Goal: Check status: Check status

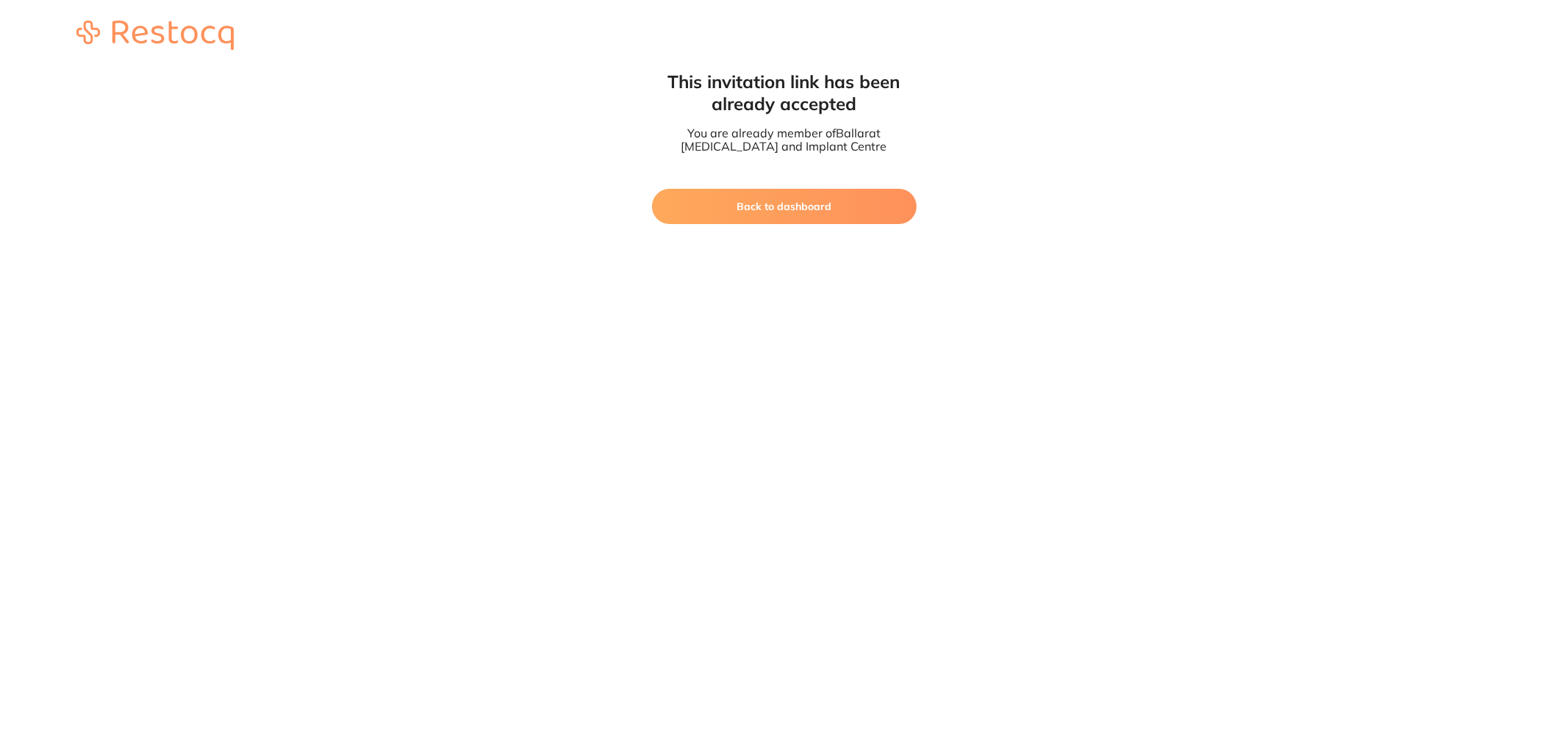
click at [775, 202] on button "Back to dashboard" at bounding box center [784, 206] width 265 height 35
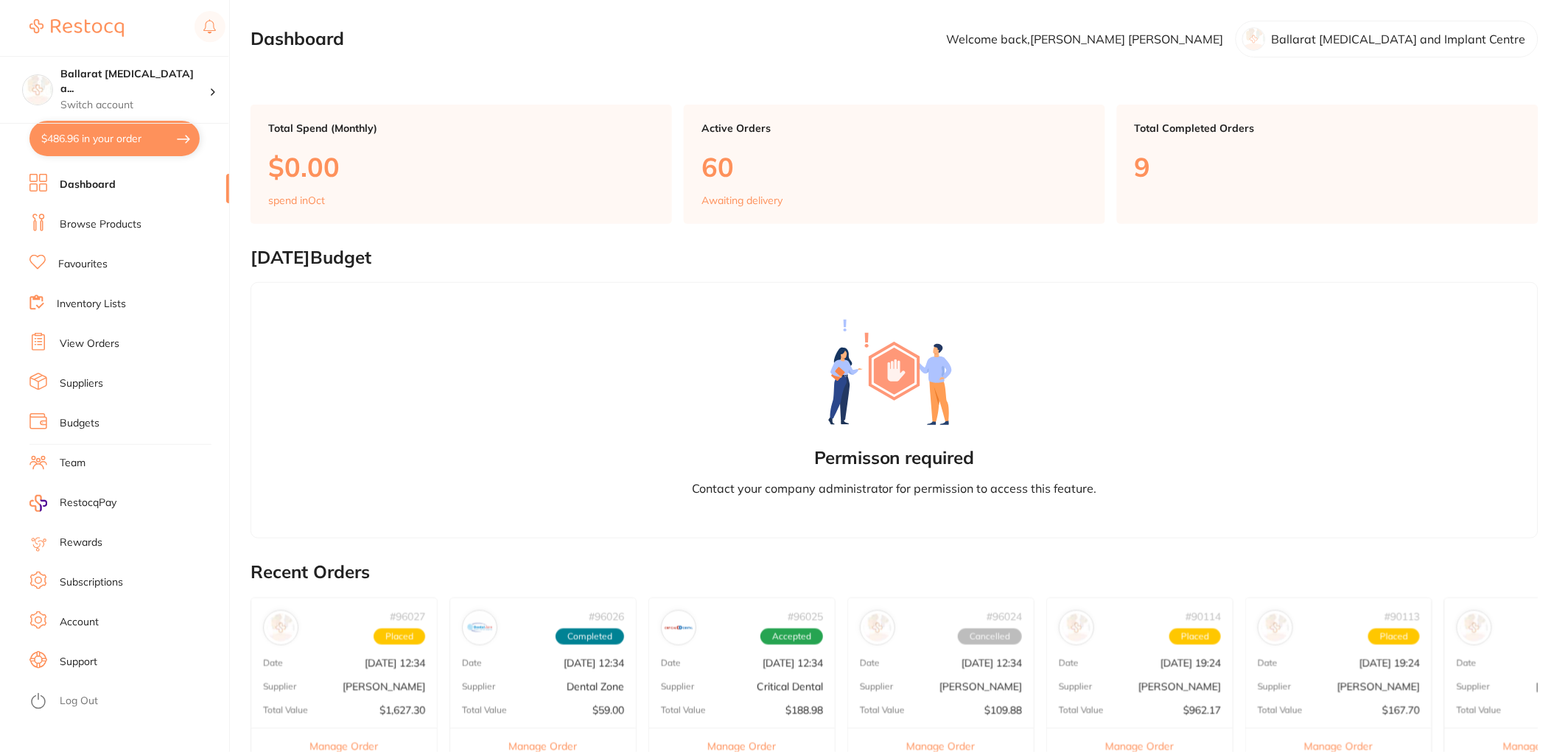
click at [69, 130] on button "$486.96 in your order" at bounding box center [115, 138] width 171 height 35
checkbox input "true"
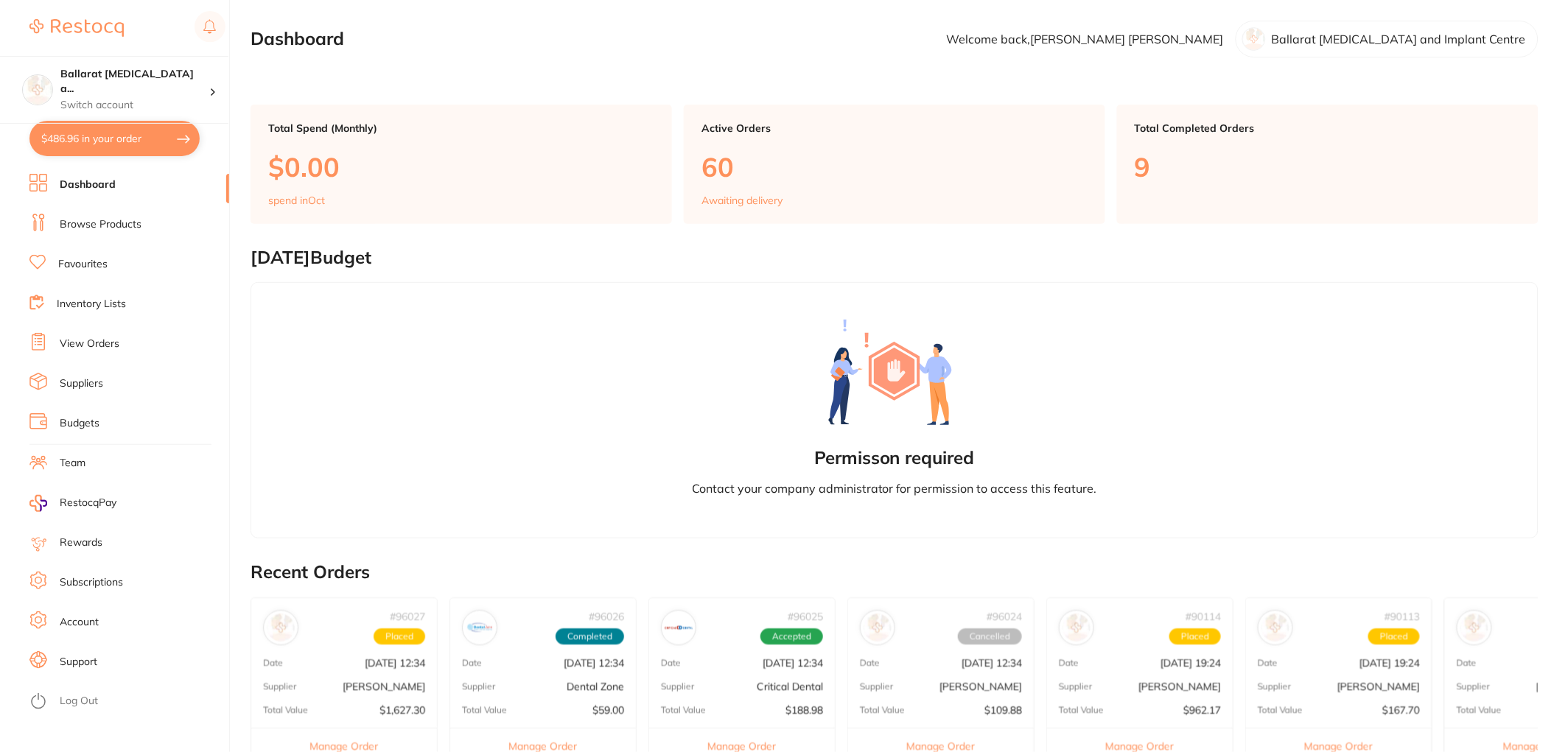
checkbox input "true"
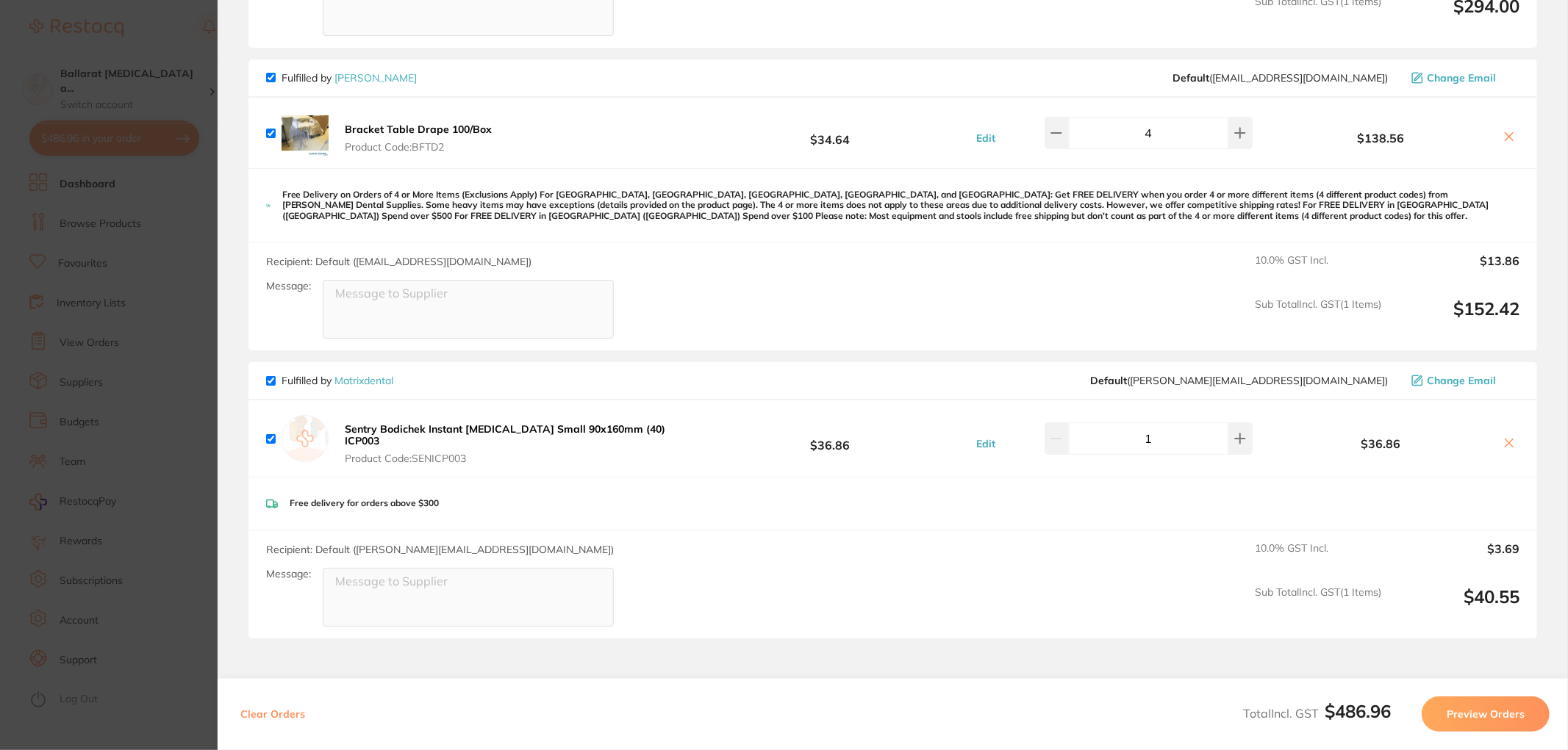
scroll to position [500, 0]
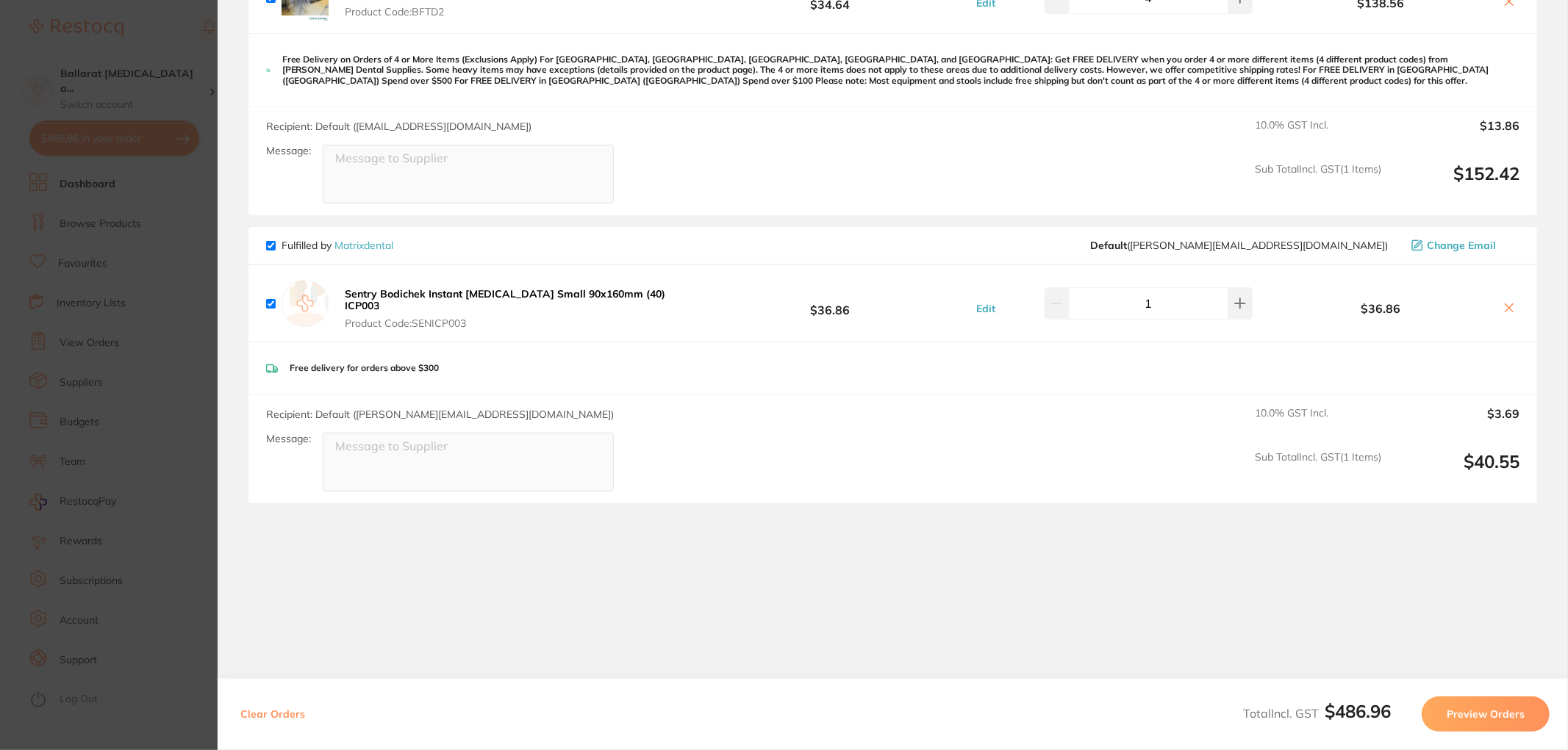
click at [165, 245] on section "Update RRP Set your pre negotiated price for this item. Item Agreed RRP (excl. …" at bounding box center [784, 375] width 1568 height 750
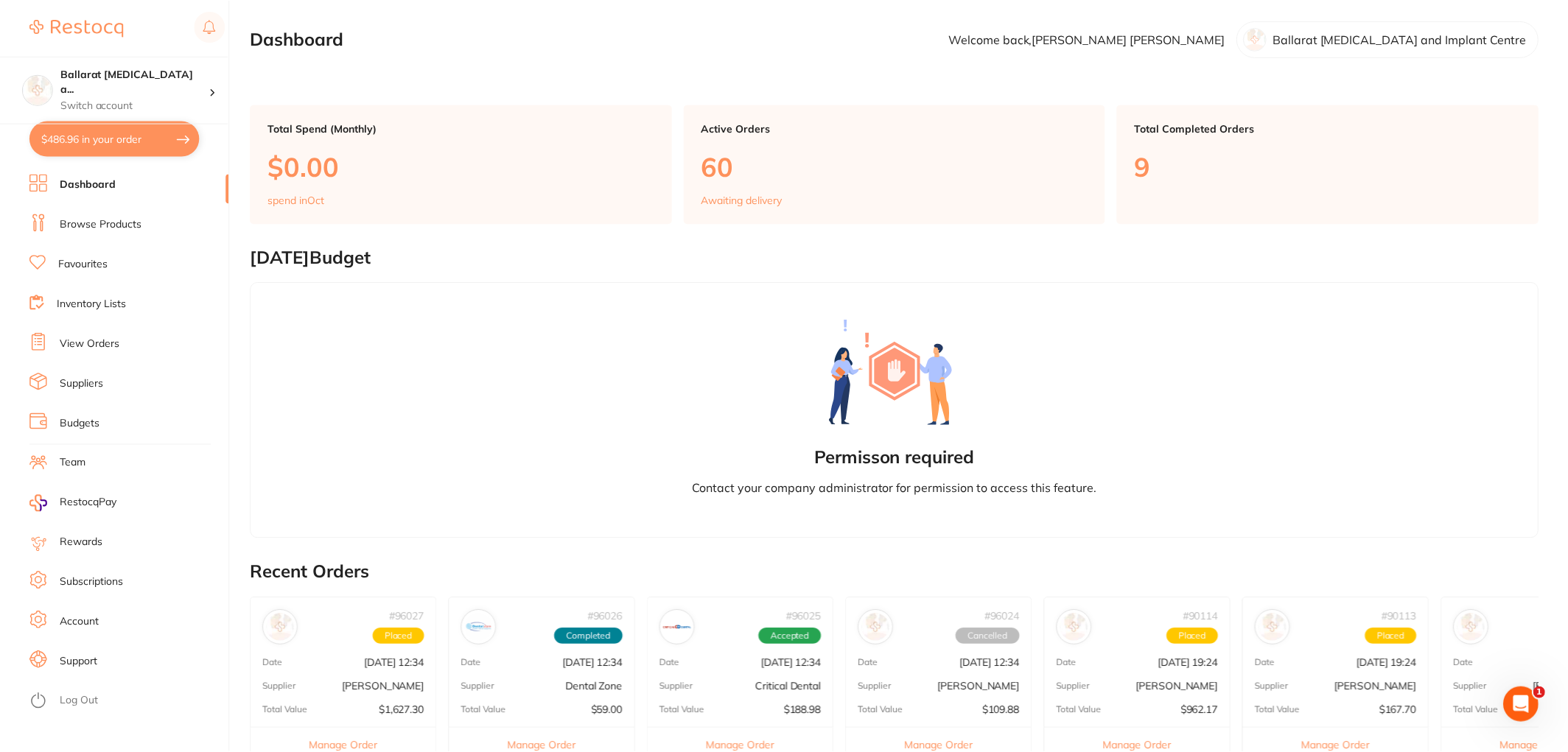
scroll to position [164, 0]
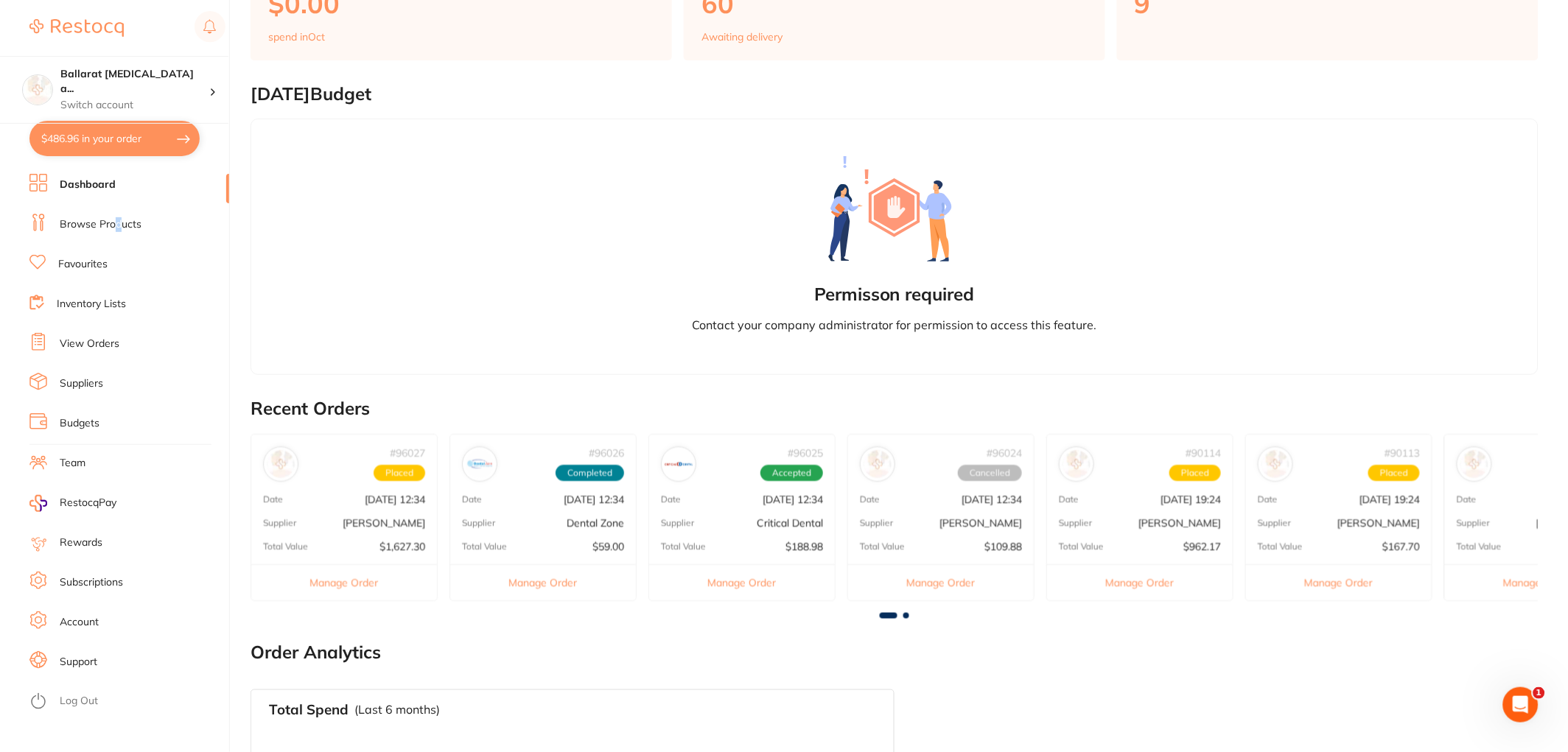
click at [116, 225] on link "Browse Products" at bounding box center [100, 224] width 82 height 15
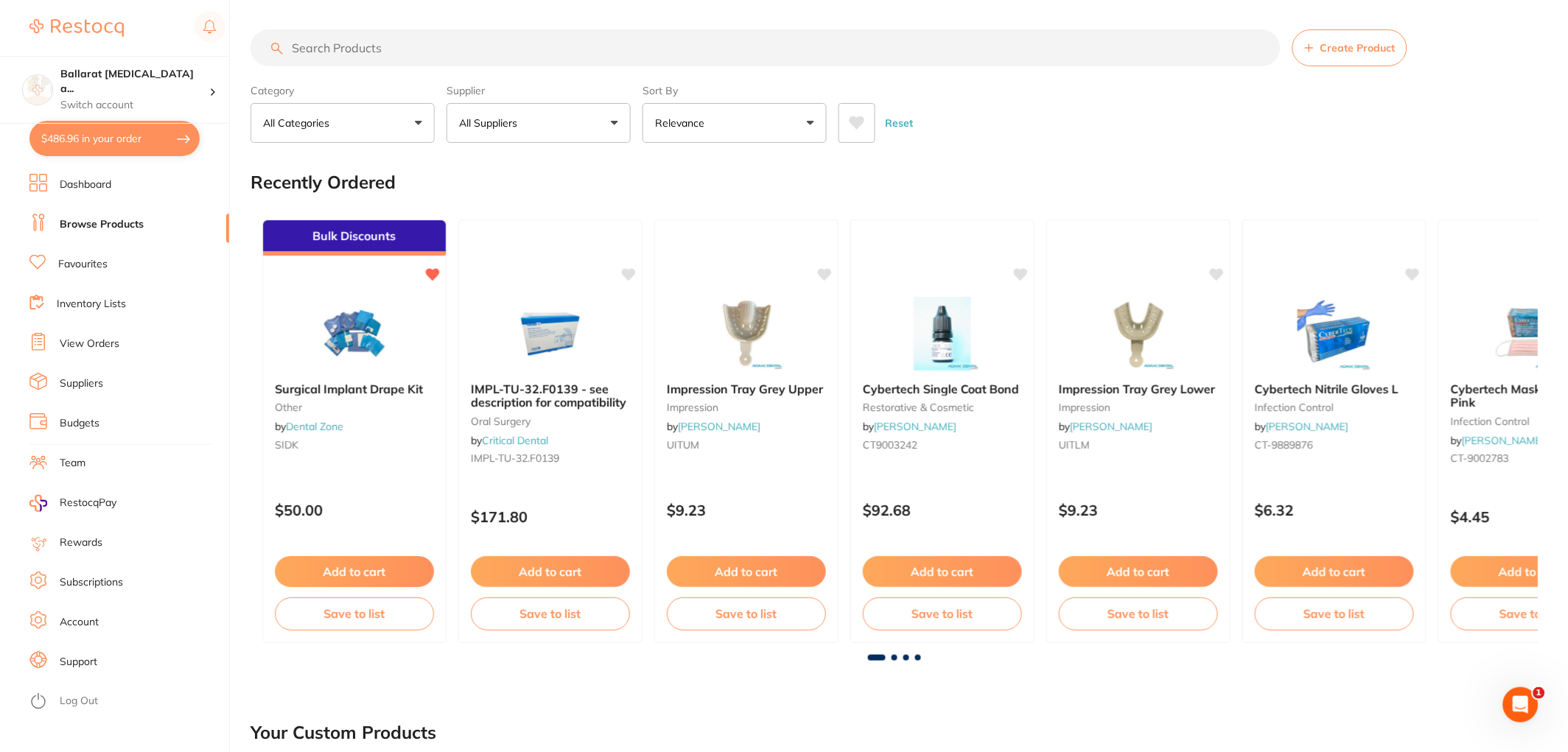
click at [85, 129] on button "$486.96 in your order" at bounding box center [115, 138] width 171 height 35
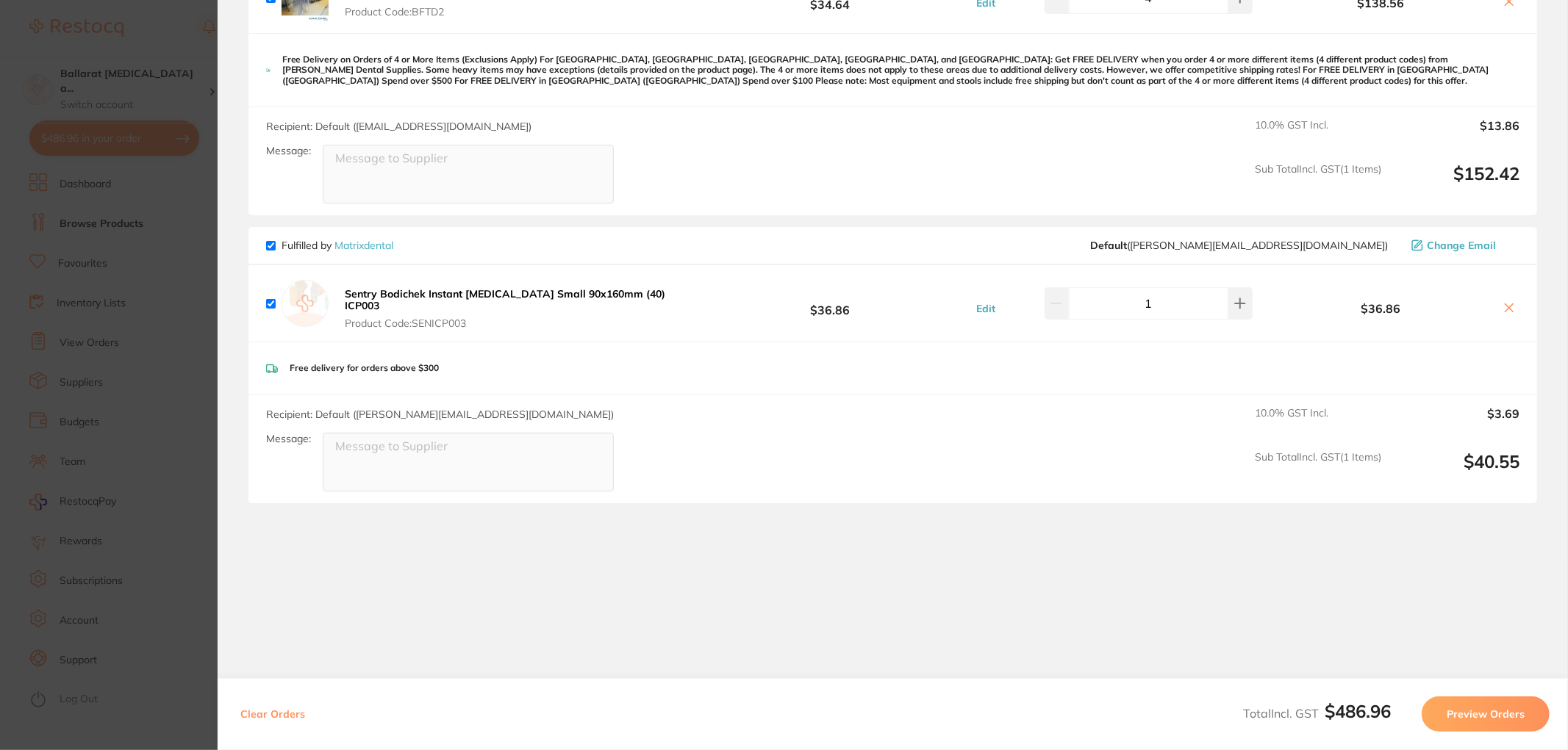
click at [118, 69] on section "Update RRP Set your pre negotiated price for this item. Item Agreed RRP (excl. …" at bounding box center [784, 375] width 1568 height 750
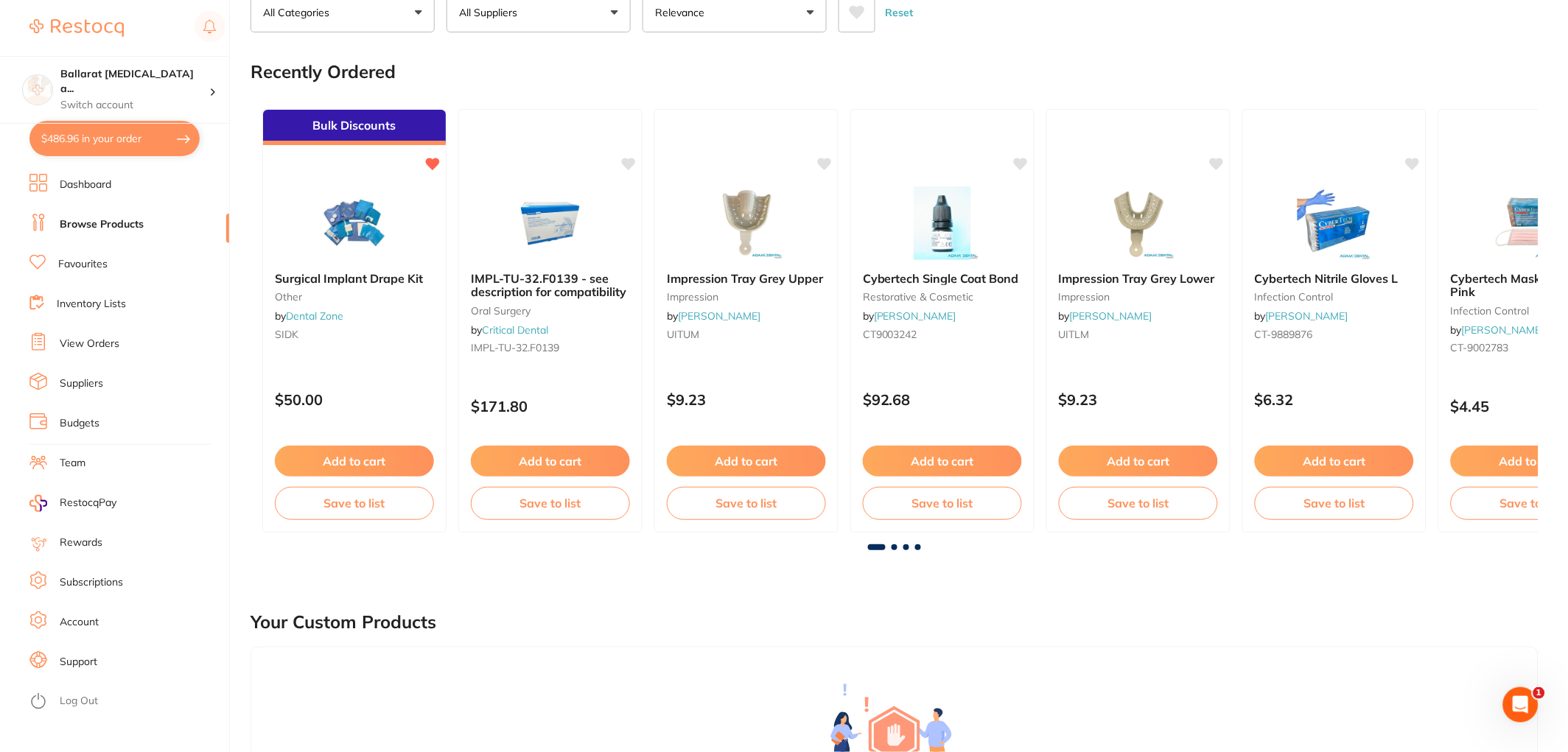
scroll to position [82, 0]
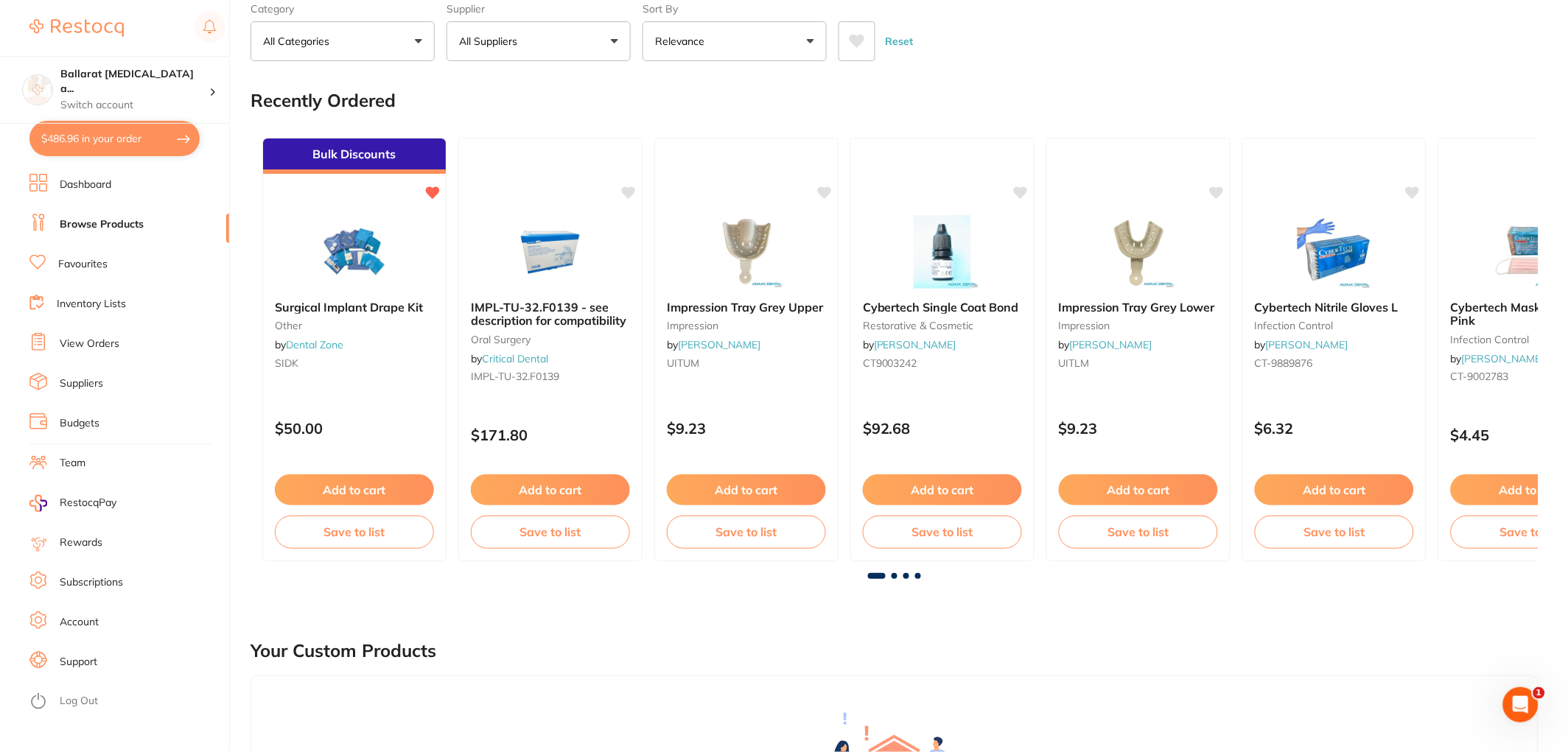
click at [104, 186] on link "Dashboard" at bounding box center [85, 185] width 52 height 15
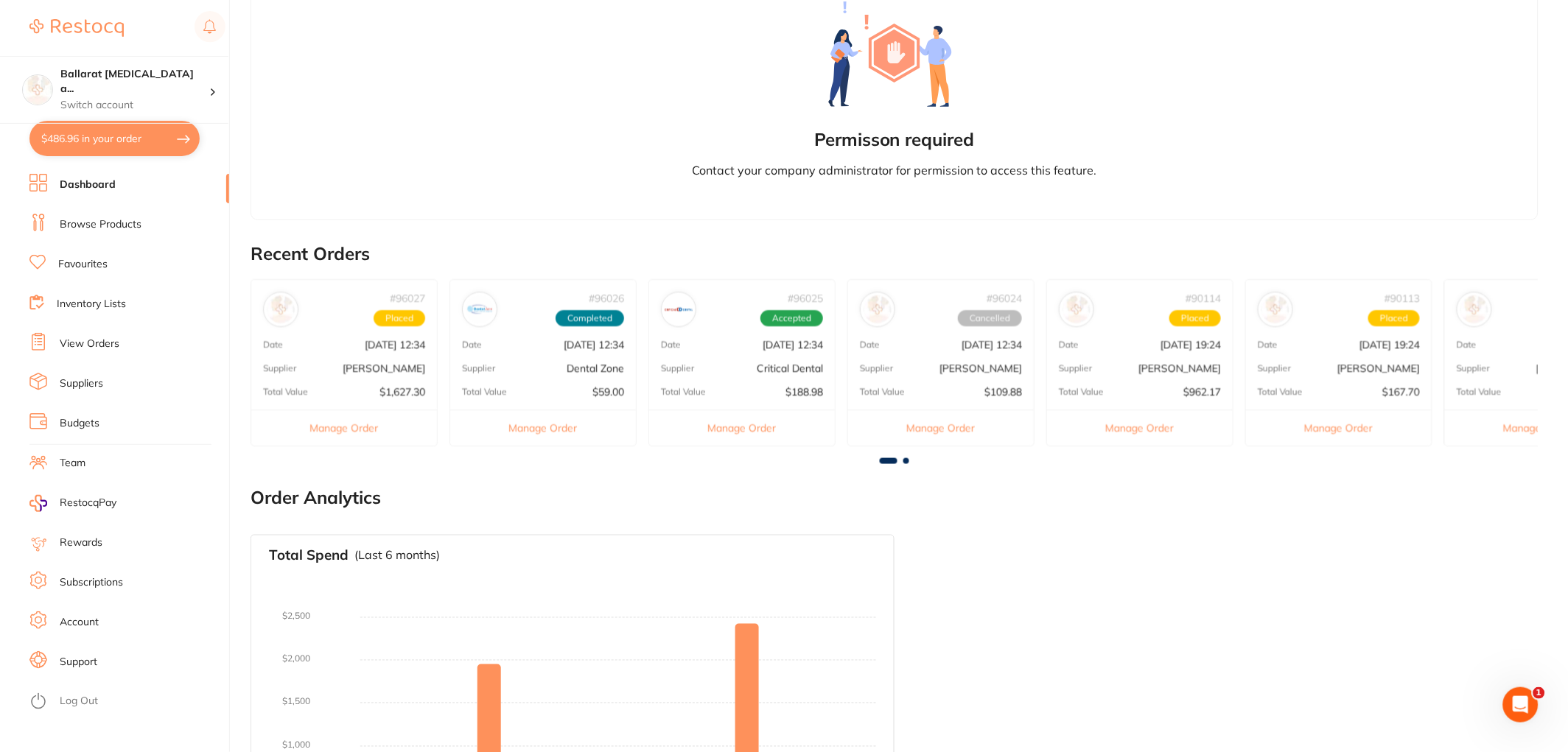
scroll to position [447, 0]
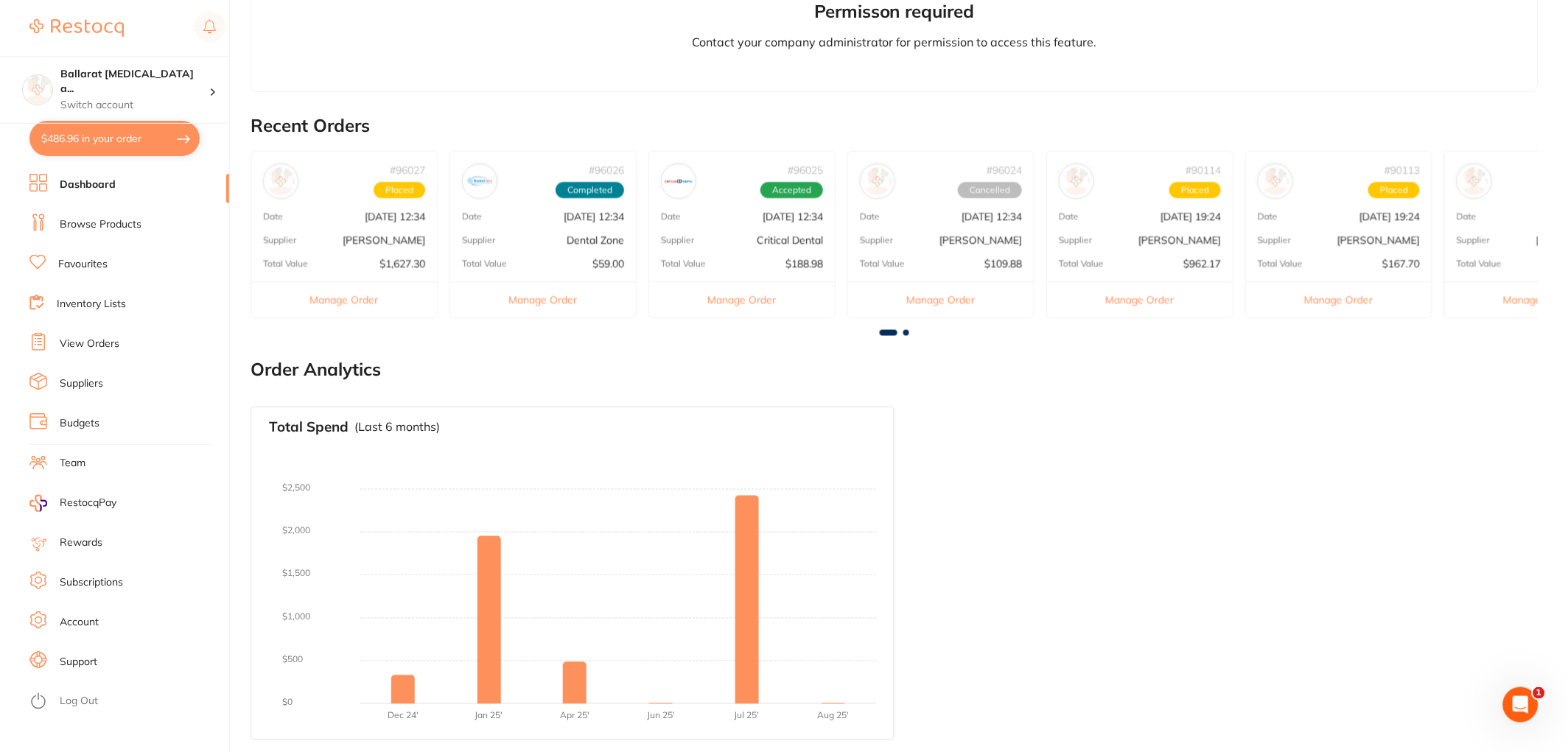
click at [352, 298] on button "Manage Order" at bounding box center [344, 299] width 186 height 36
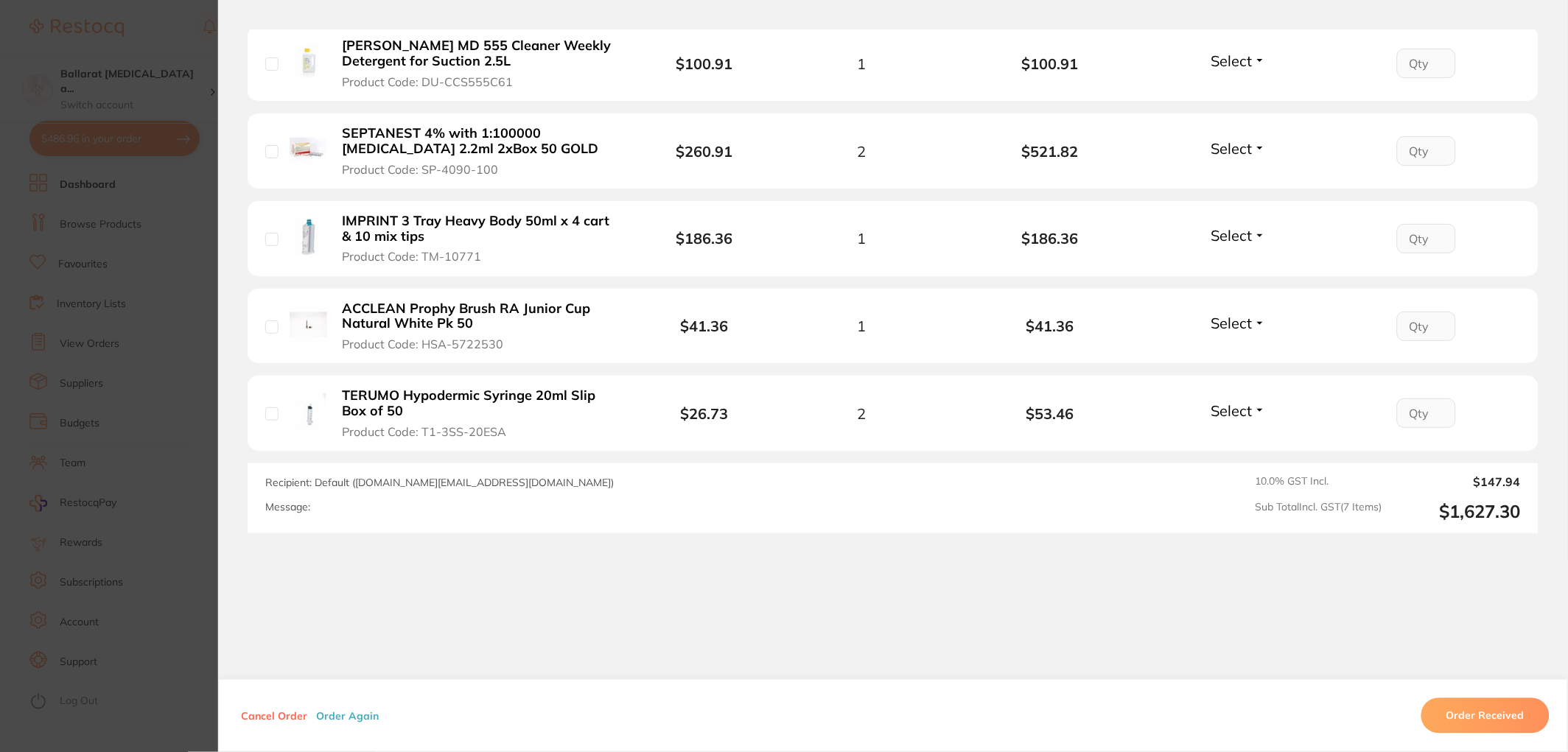
scroll to position [656, 0]
click at [116, 429] on section "Order ID: Restocq- 96027 Order Information Upload Pending Order Date [DATE] 12:…" at bounding box center [784, 376] width 1568 height 752
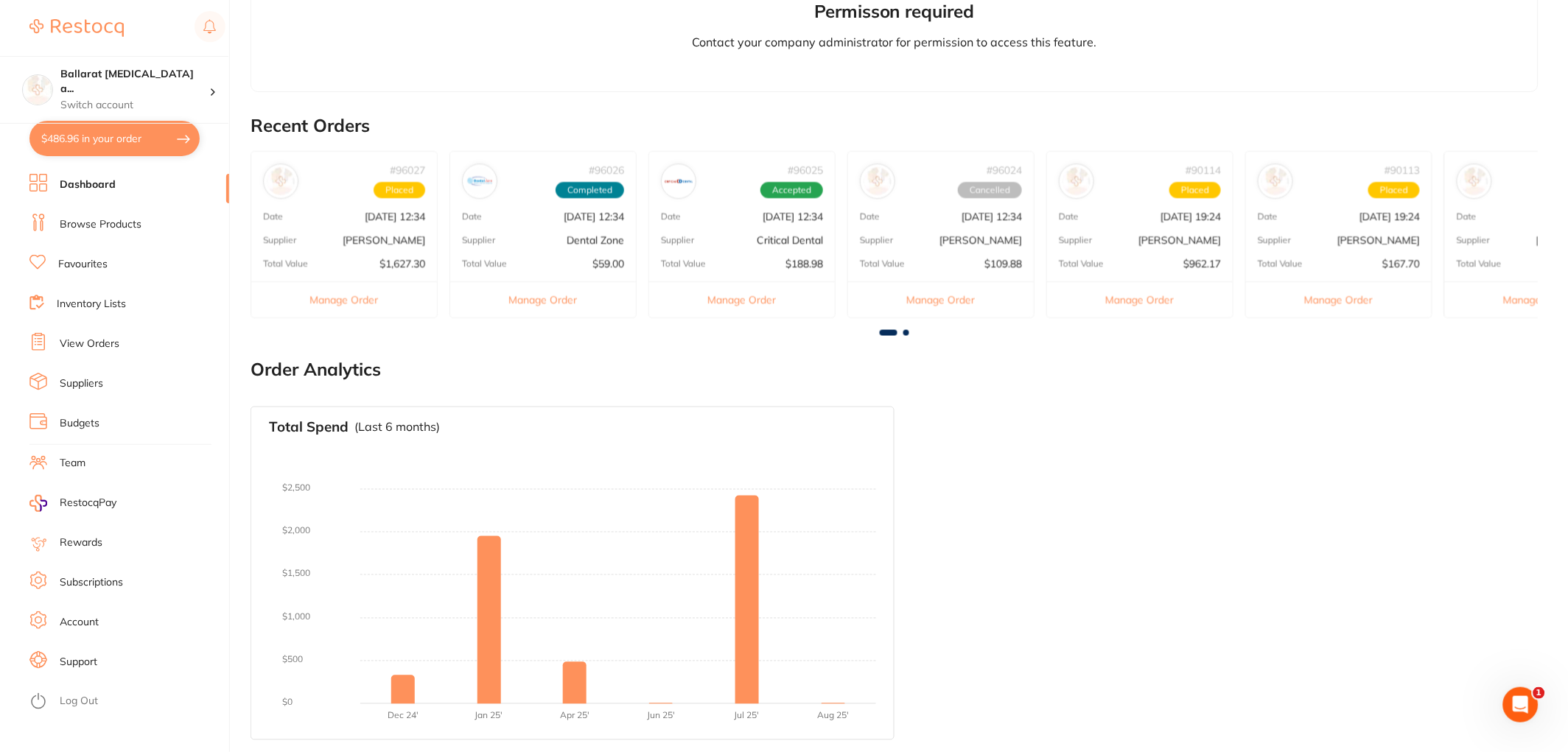
click at [543, 296] on button "Manage Order" at bounding box center [543, 299] width 186 height 36
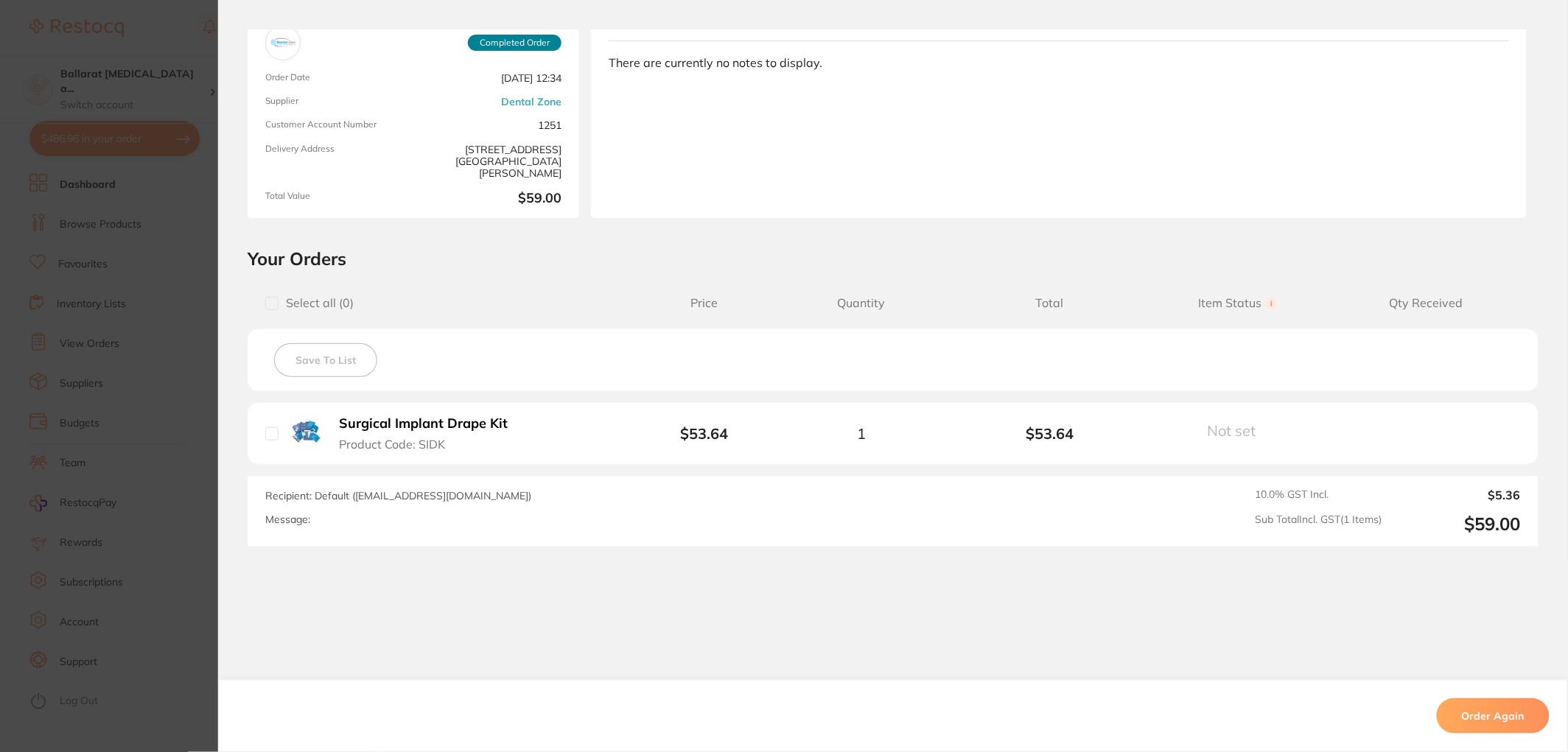
scroll to position [128, 0]
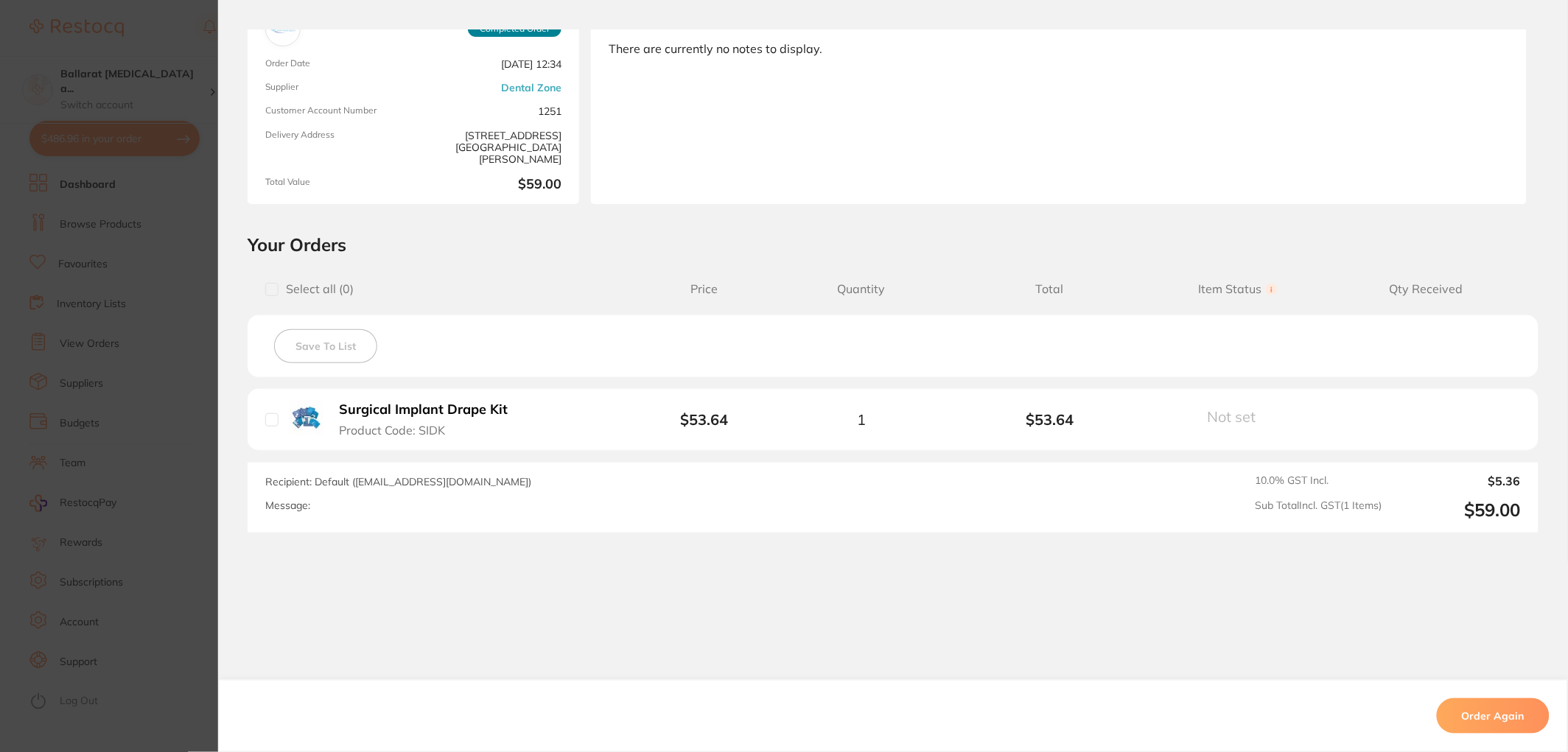
click at [121, 333] on section "Order ID: Restocq- 96026 Order Information Completed Order Order Date [DATE] 12…" at bounding box center [784, 376] width 1568 height 752
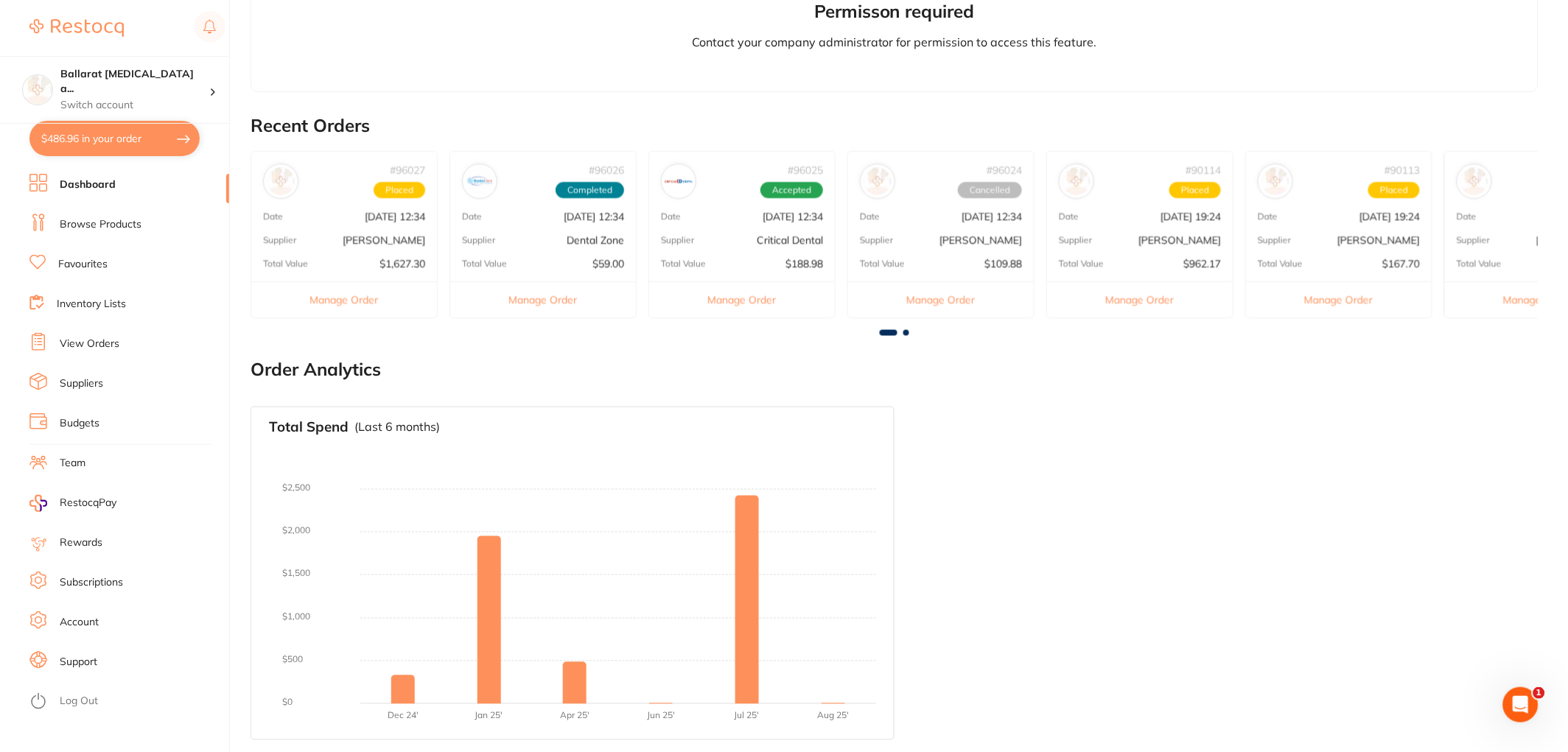
click at [92, 220] on link "Browse Products" at bounding box center [100, 224] width 82 height 15
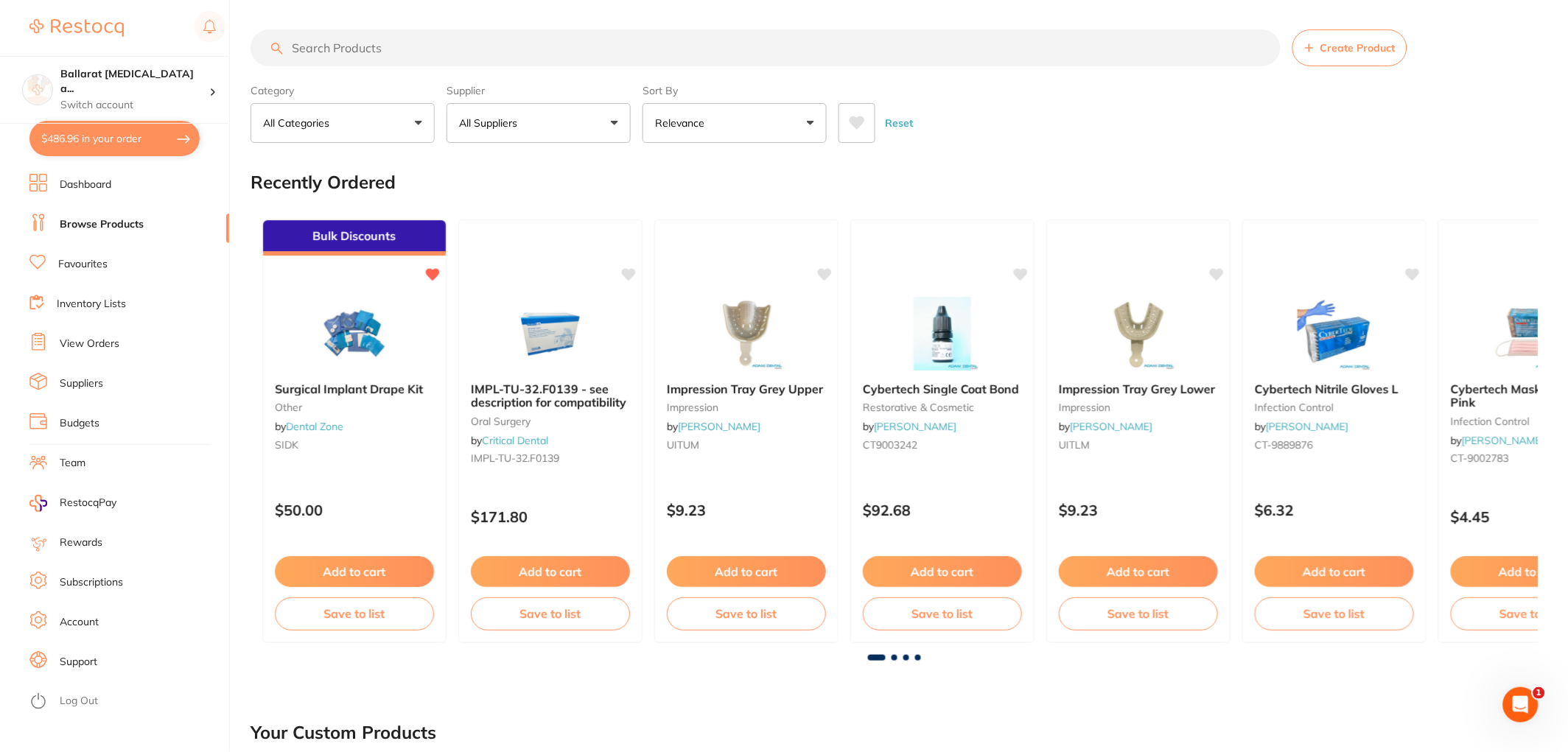
click at [103, 306] on link "Inventory Lists" at bounding box center [91, 304] width 69 height 15
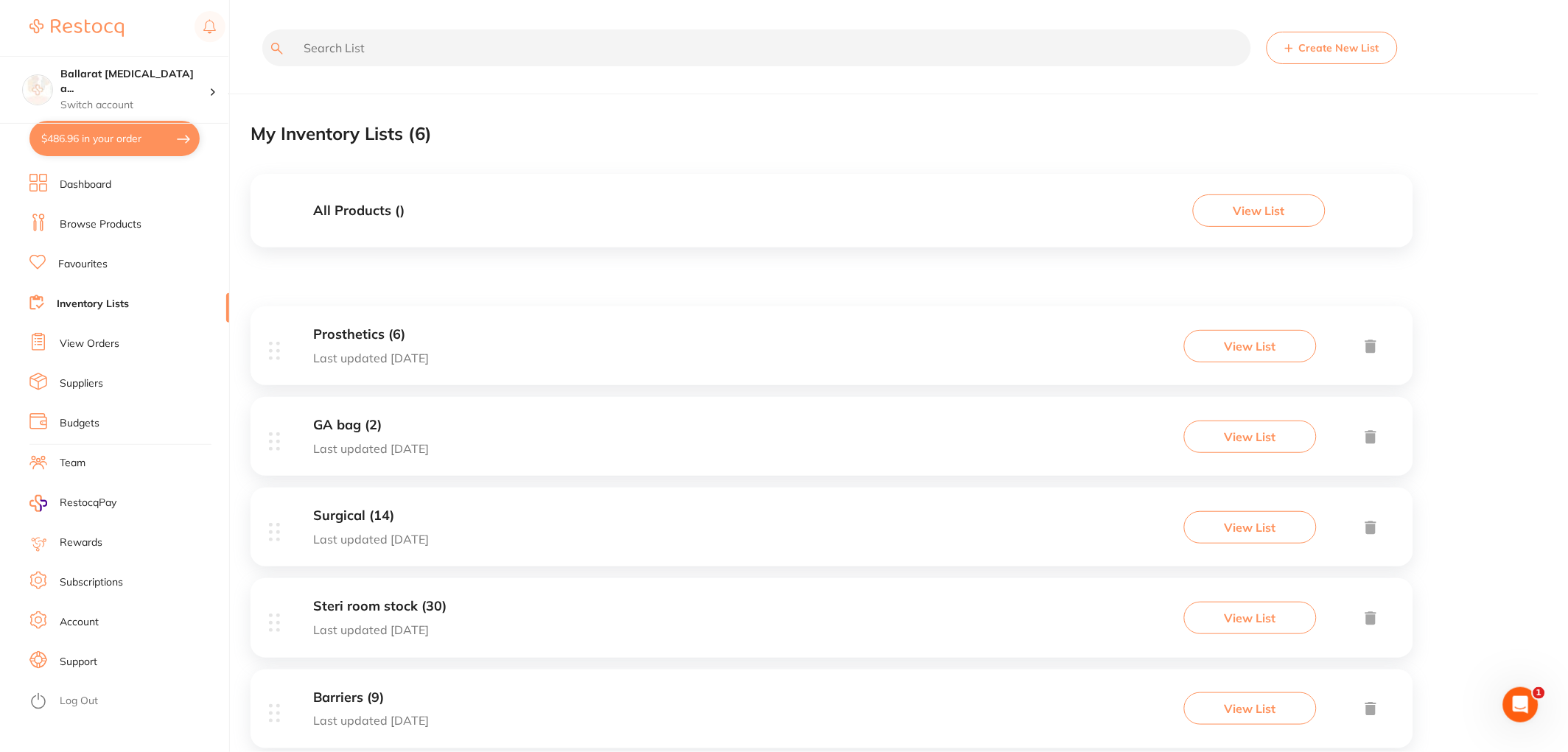
click at [91, 337] on link "View Orders" at bounding box center [90, 344] width 60 height 15
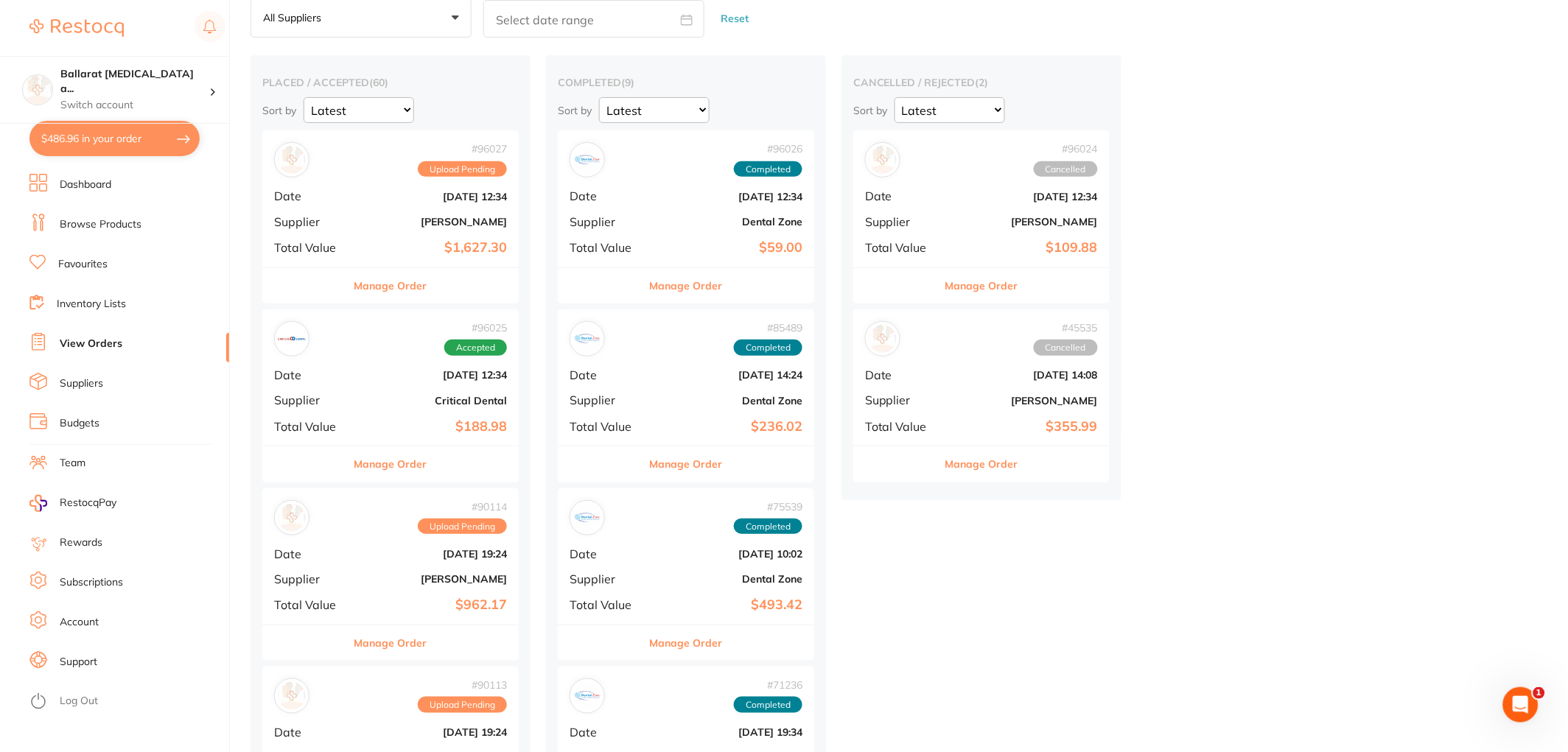
scroll to position [245, 0]
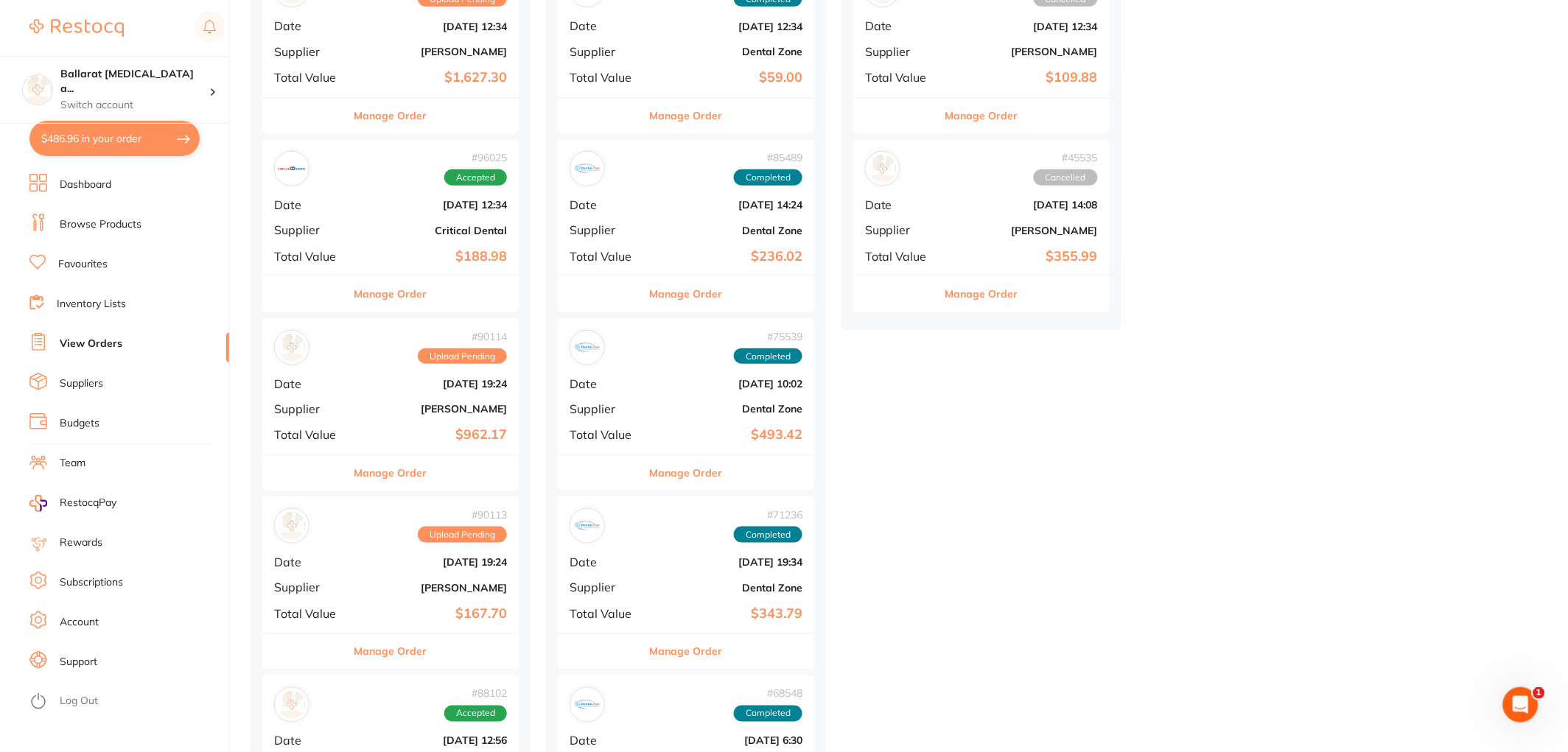
click at [398, 295] on button "Manage Order" at bounding box center [390, 294] width 73 height 35
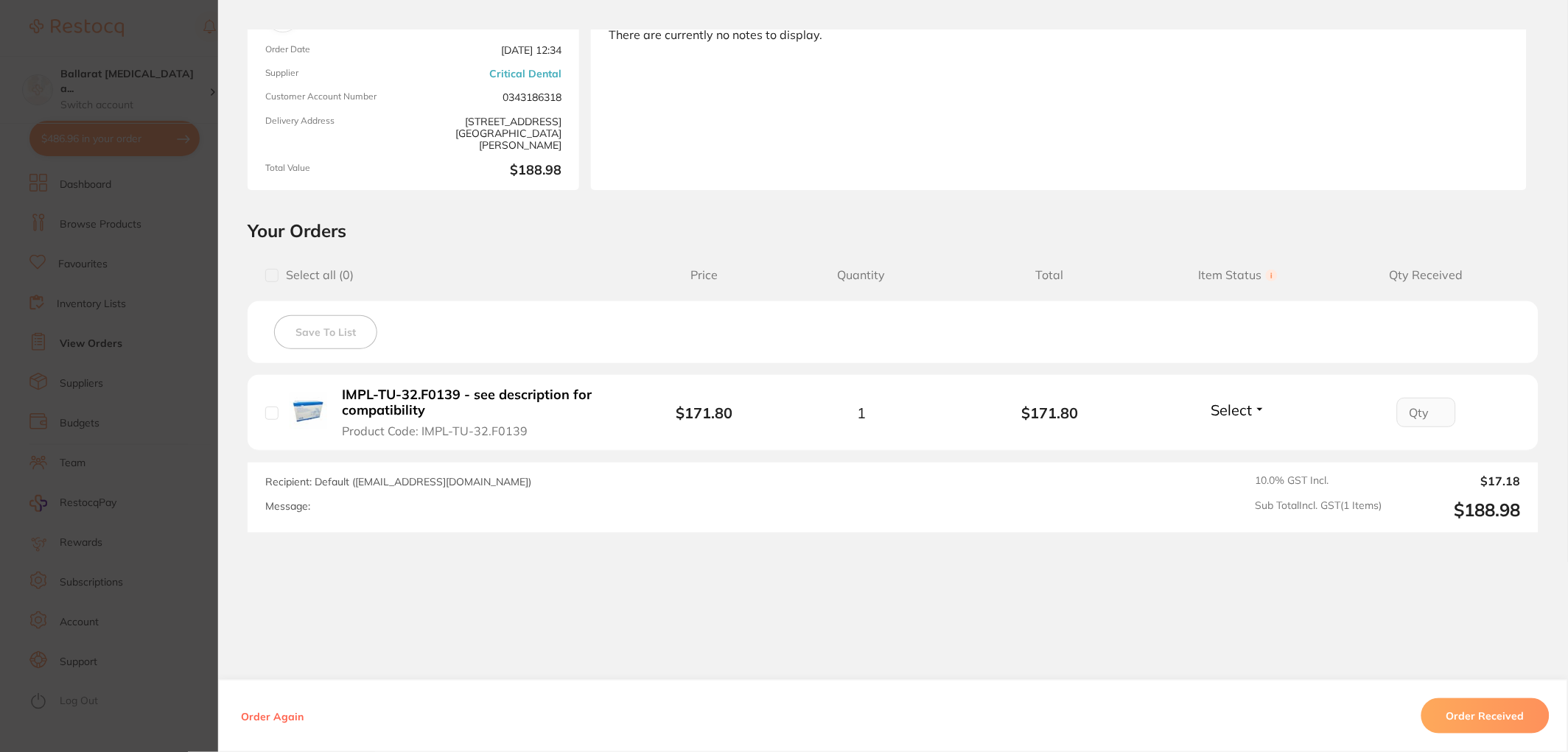
click at [146, 364] on section "Order ID: Restocq- 96025 Order Information Accepted Order Order Date [DATE] 12:…" at bounding box center [784, 376] width 1568 height 752
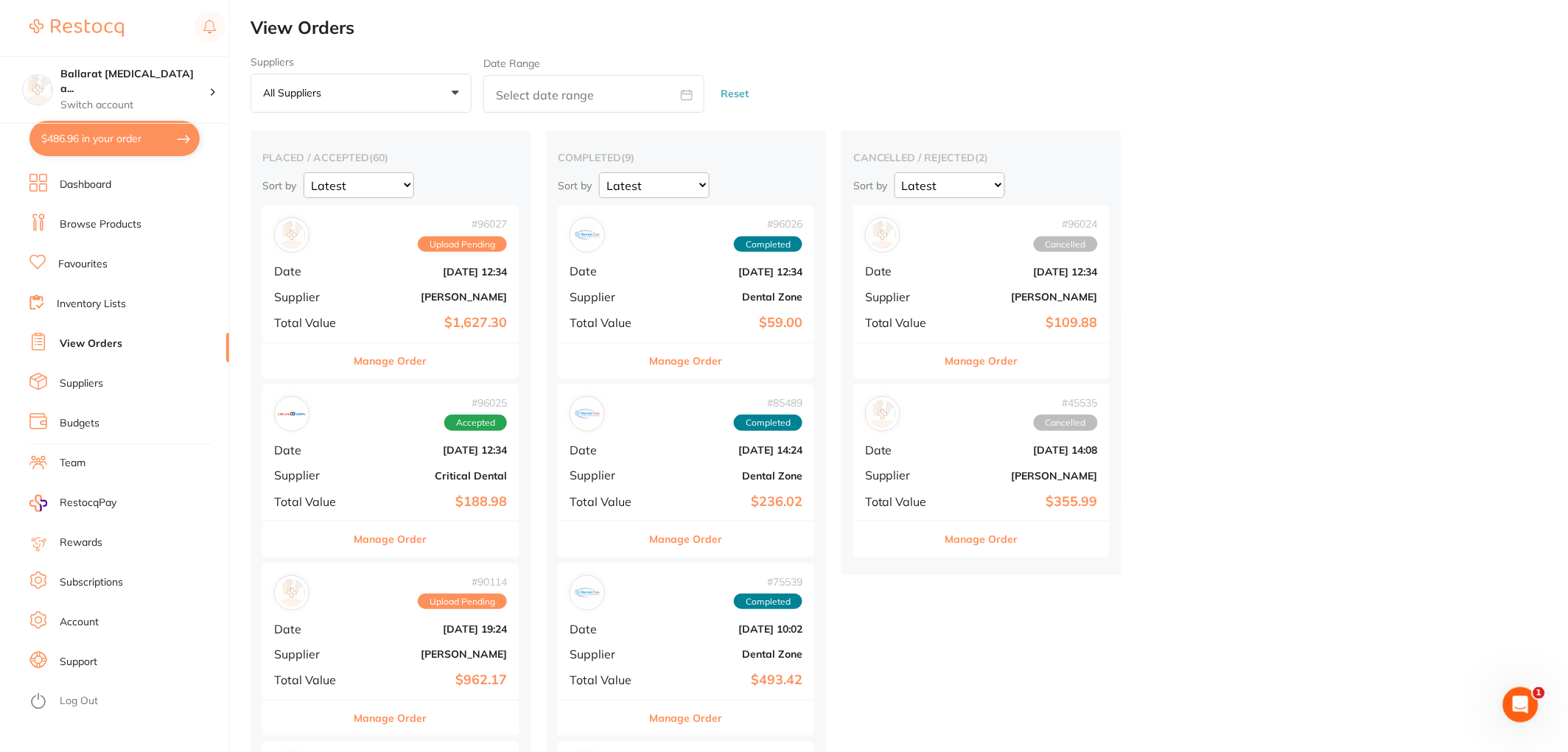
click at [383, 362] on button "Manage Order" at bounding box center [390, 361] width 73 height 35
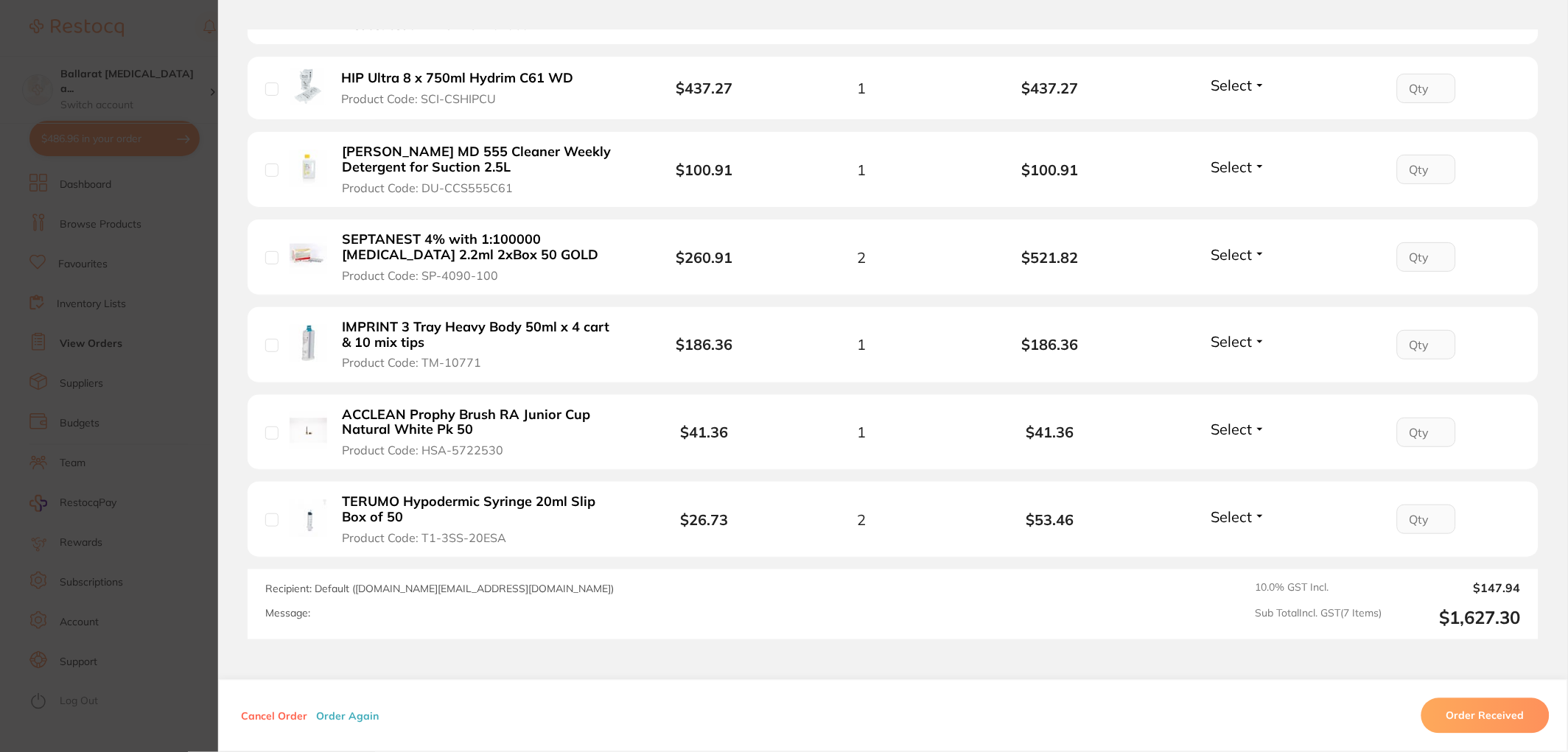
scroll to position [573, 0]
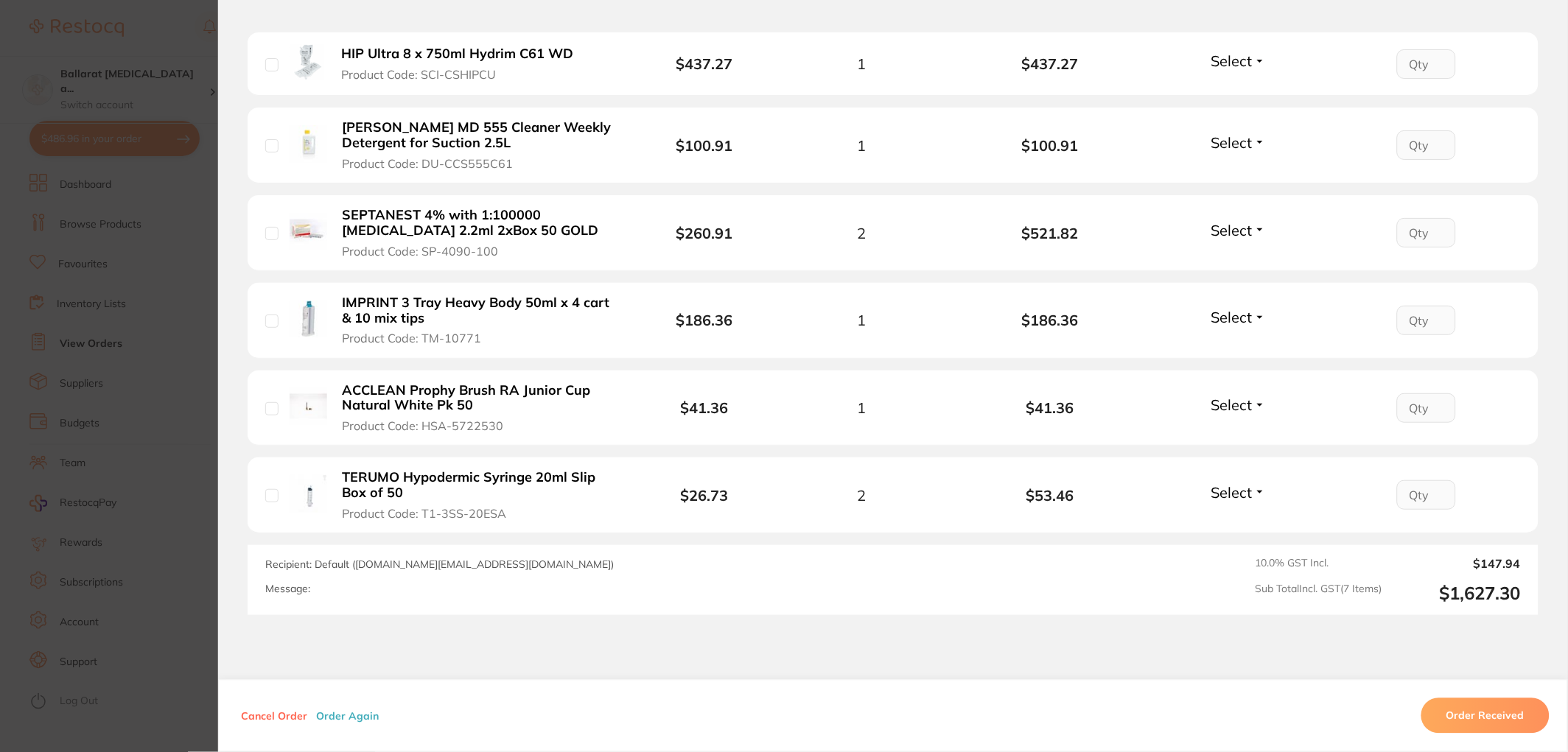
click at [175, 352] on section "Order ID: Restocq- 96027 Order Information Upload Pending Order Date [DATE] 12:…" at bounding box center [784, 376] width 1568 height 752
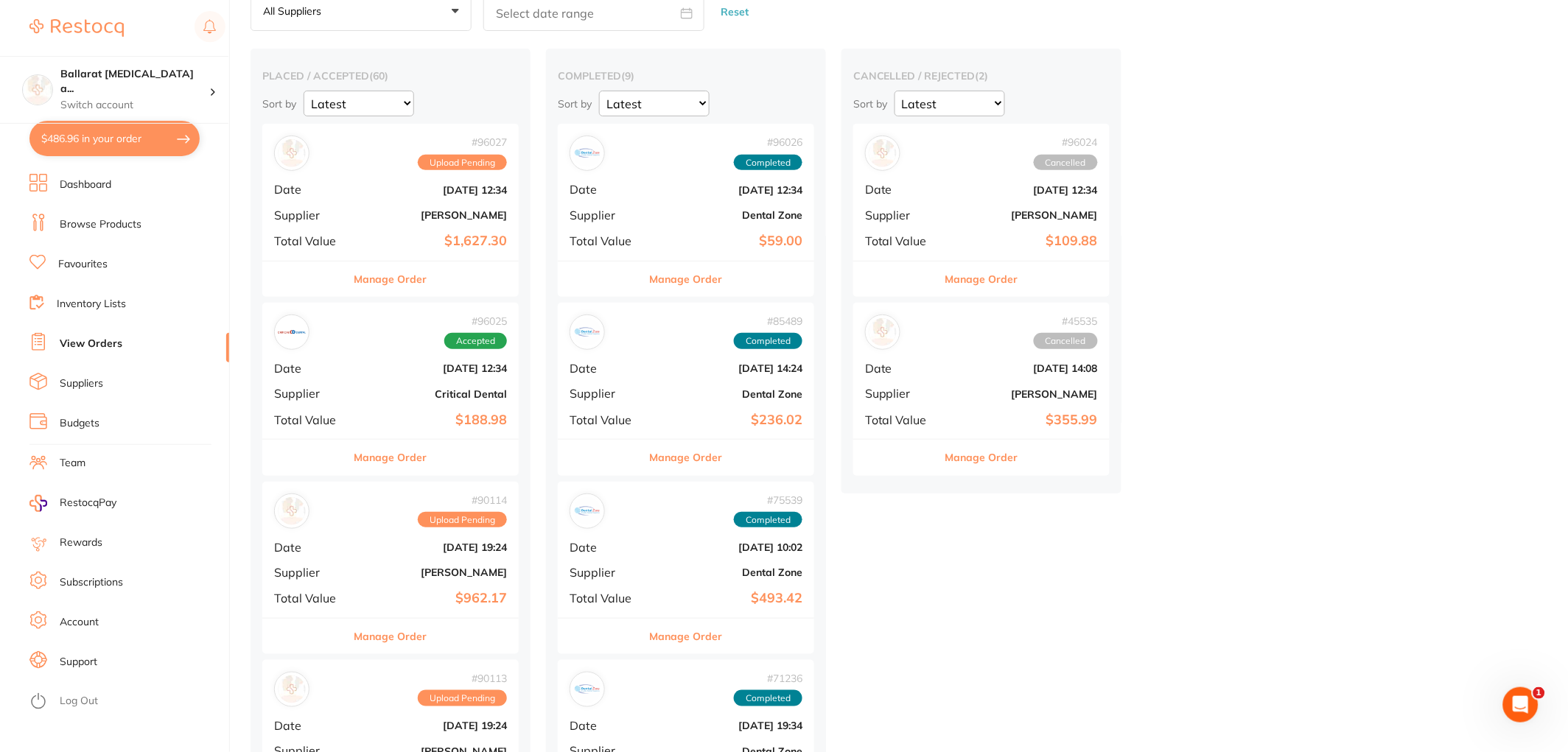
scroll to position [164, 0]
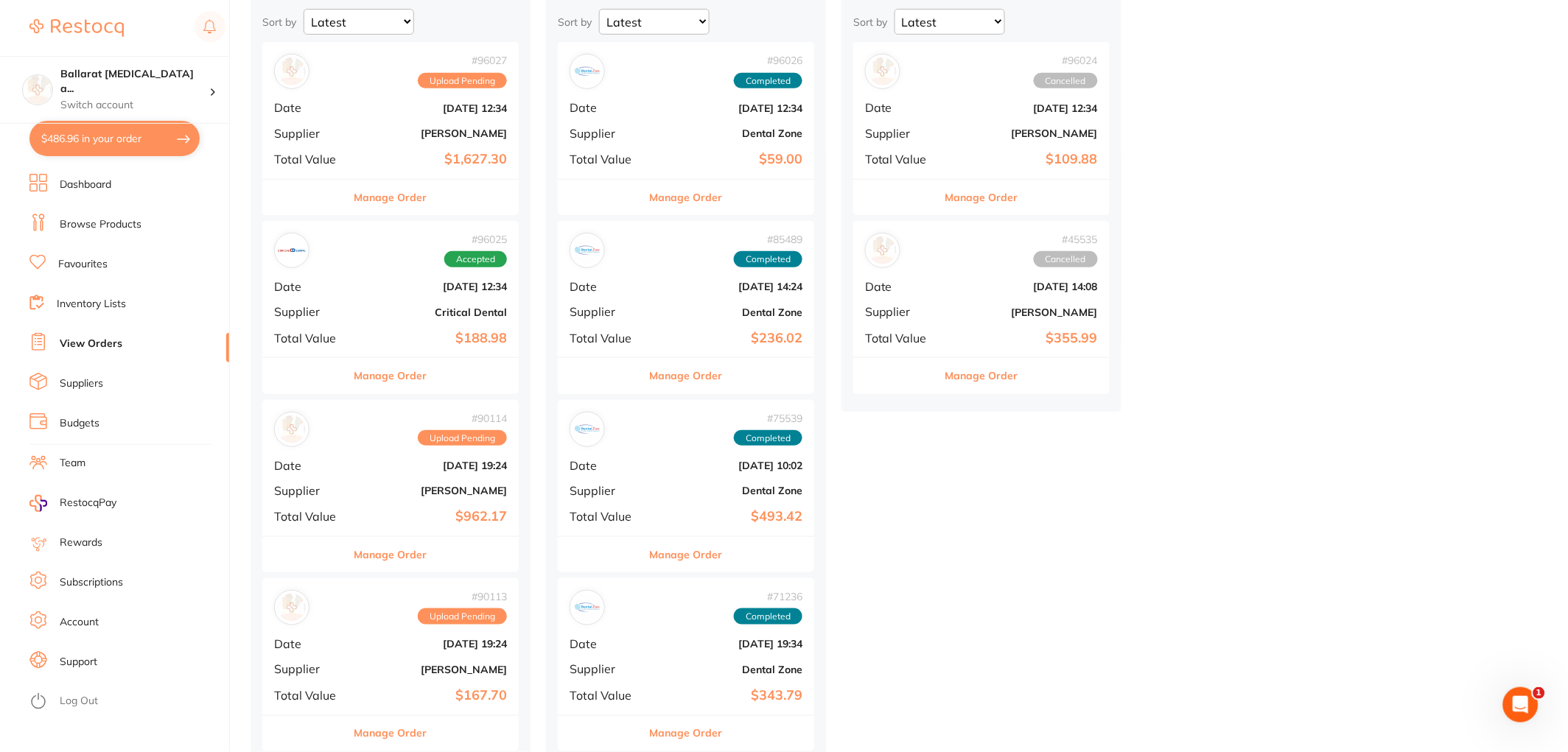
click at [382, 372] on button "Manage Order" at bounding box center [390, 376] width 73 height 35
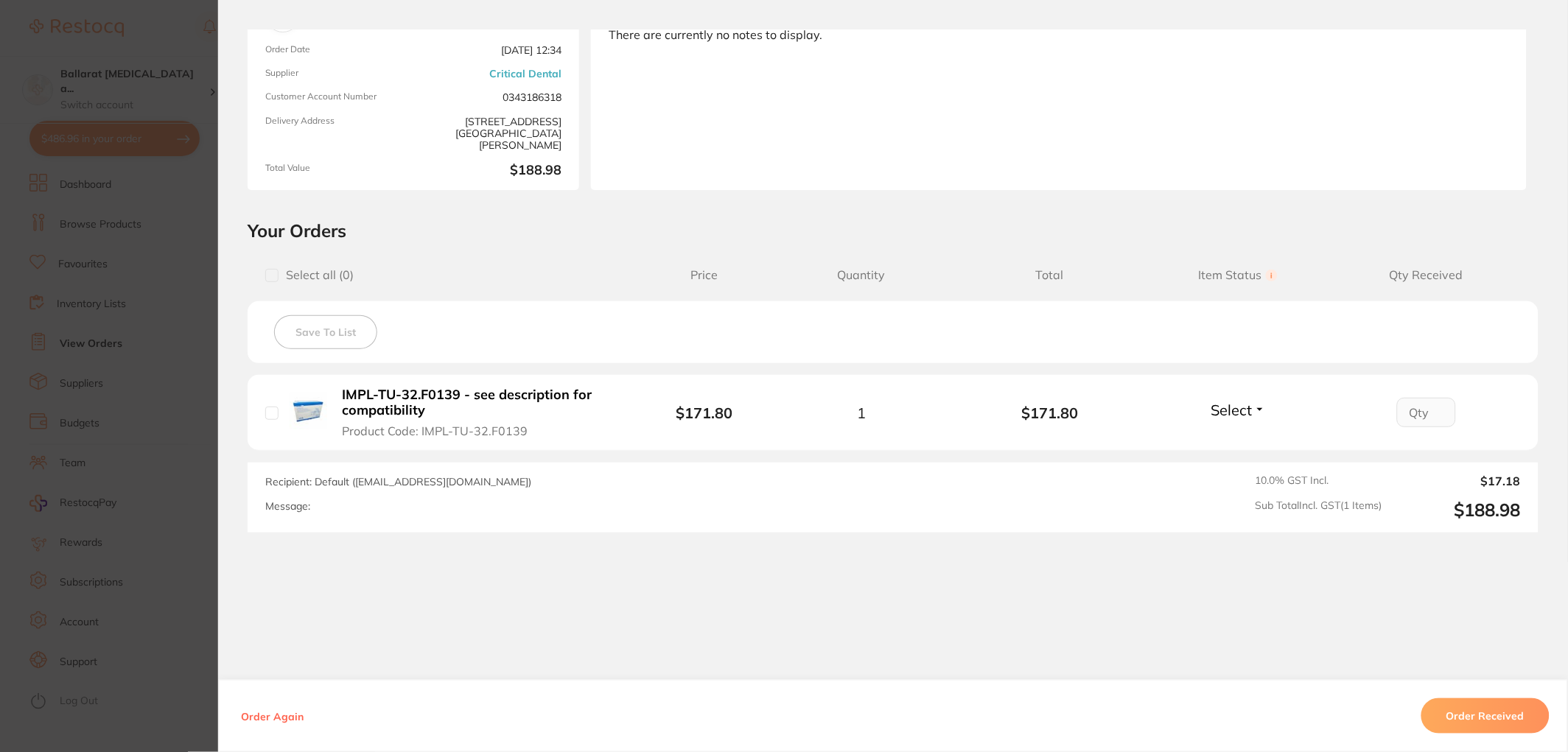
click at [135, 454] on section "Order ID: Restocq- 96025 Order Information Accepted Order Order Date [DATE] 12:…" at bounding box center [784, 376] width 1568 height 752
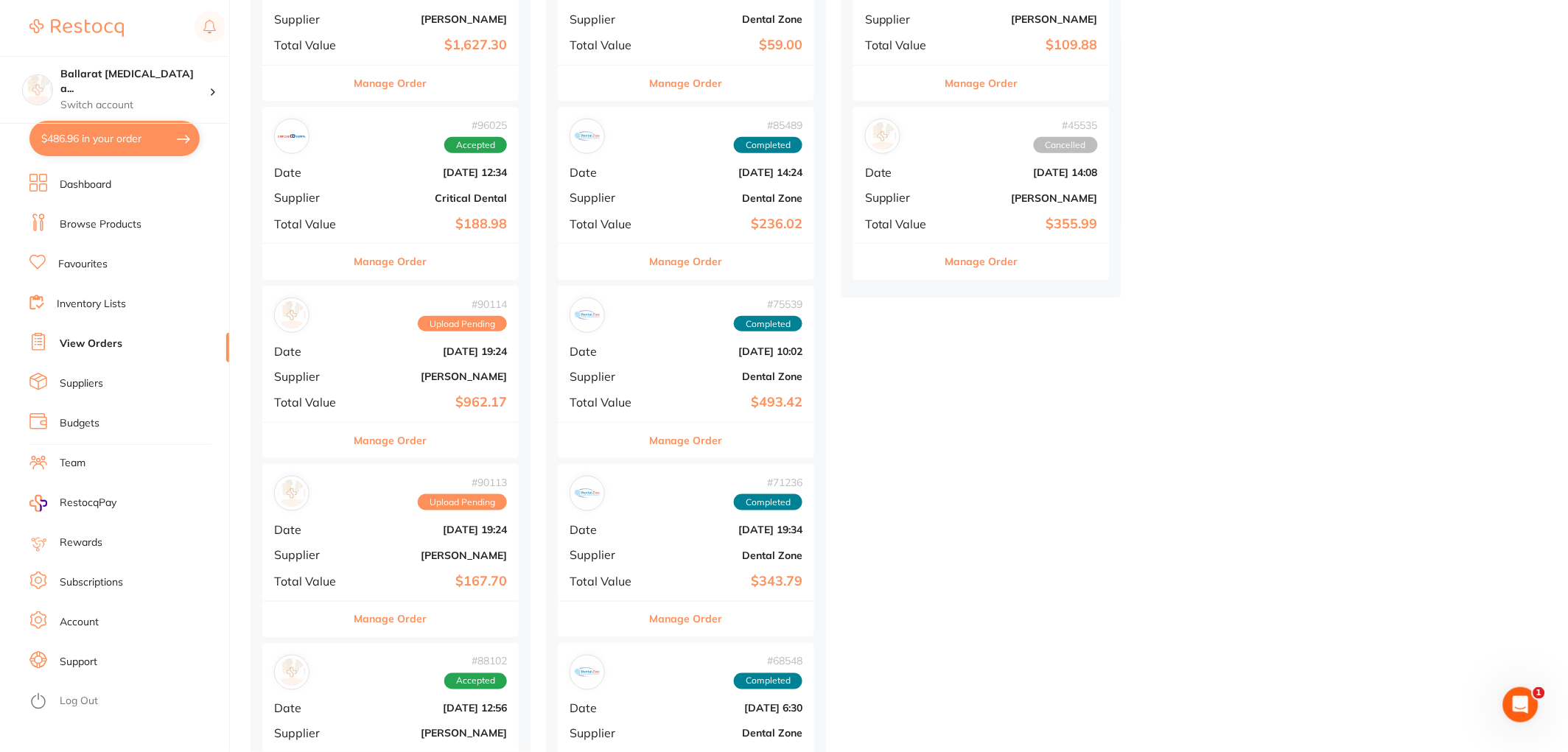
scroll to position [327, 0]
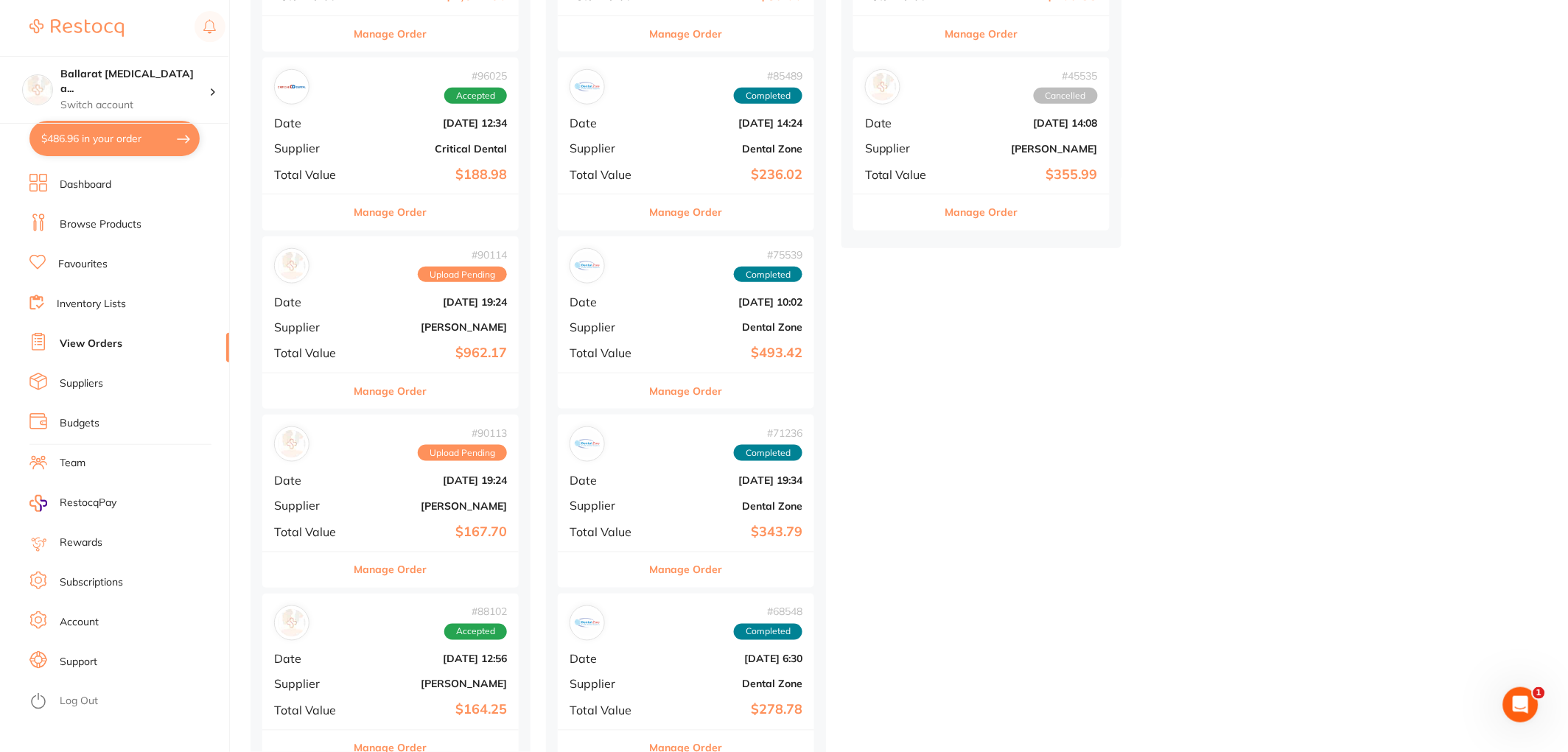
click at [409, 396] on button "Manage Order" at bounding box center [390, 391] width 73 height 35
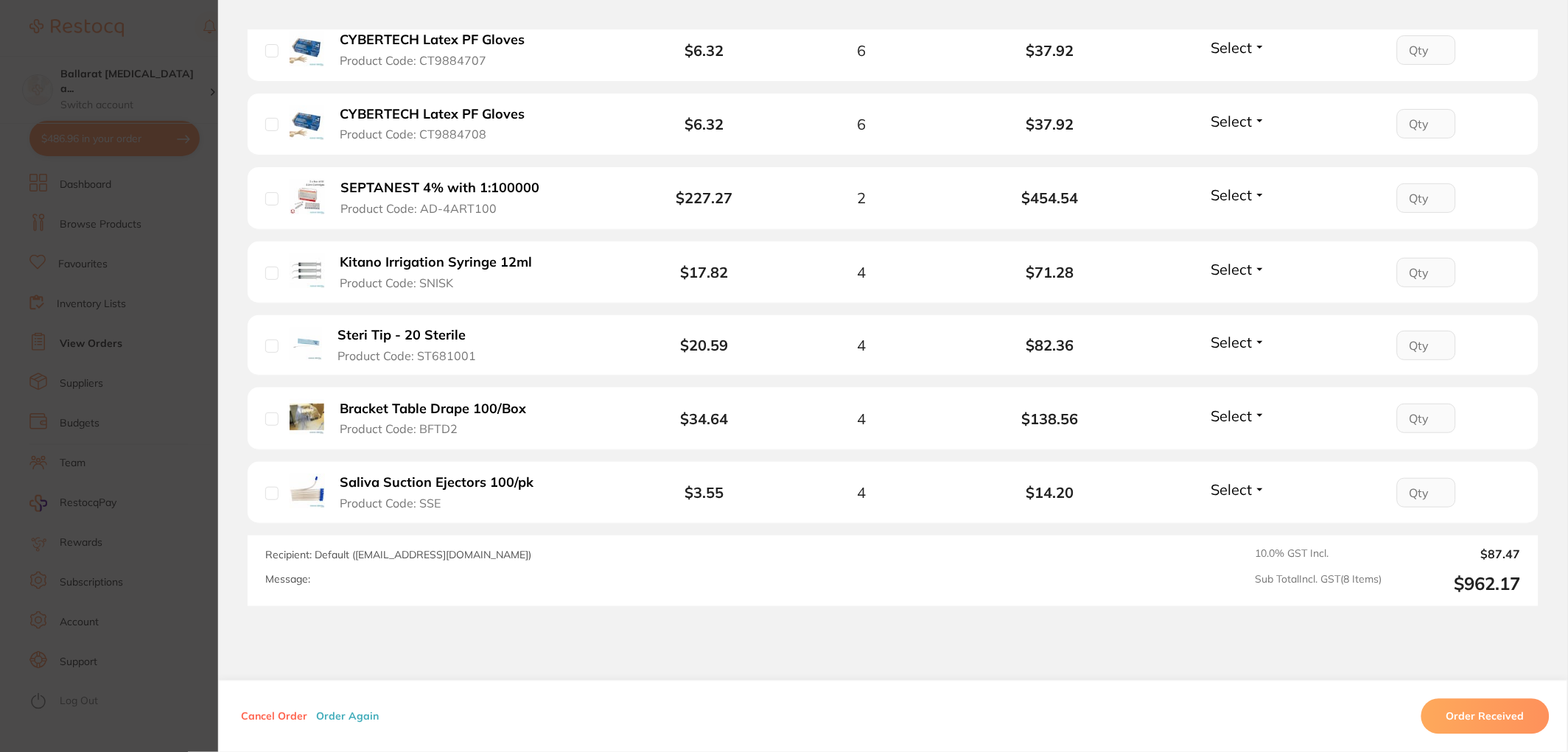
scroll to position [573, 0]
click at [187, 465] on section "Order ID: Restocq- 90114 Order Information Upload Pending Order Date [DATE] 19:…" at bounding box center [784, 376] width 1568 height 752
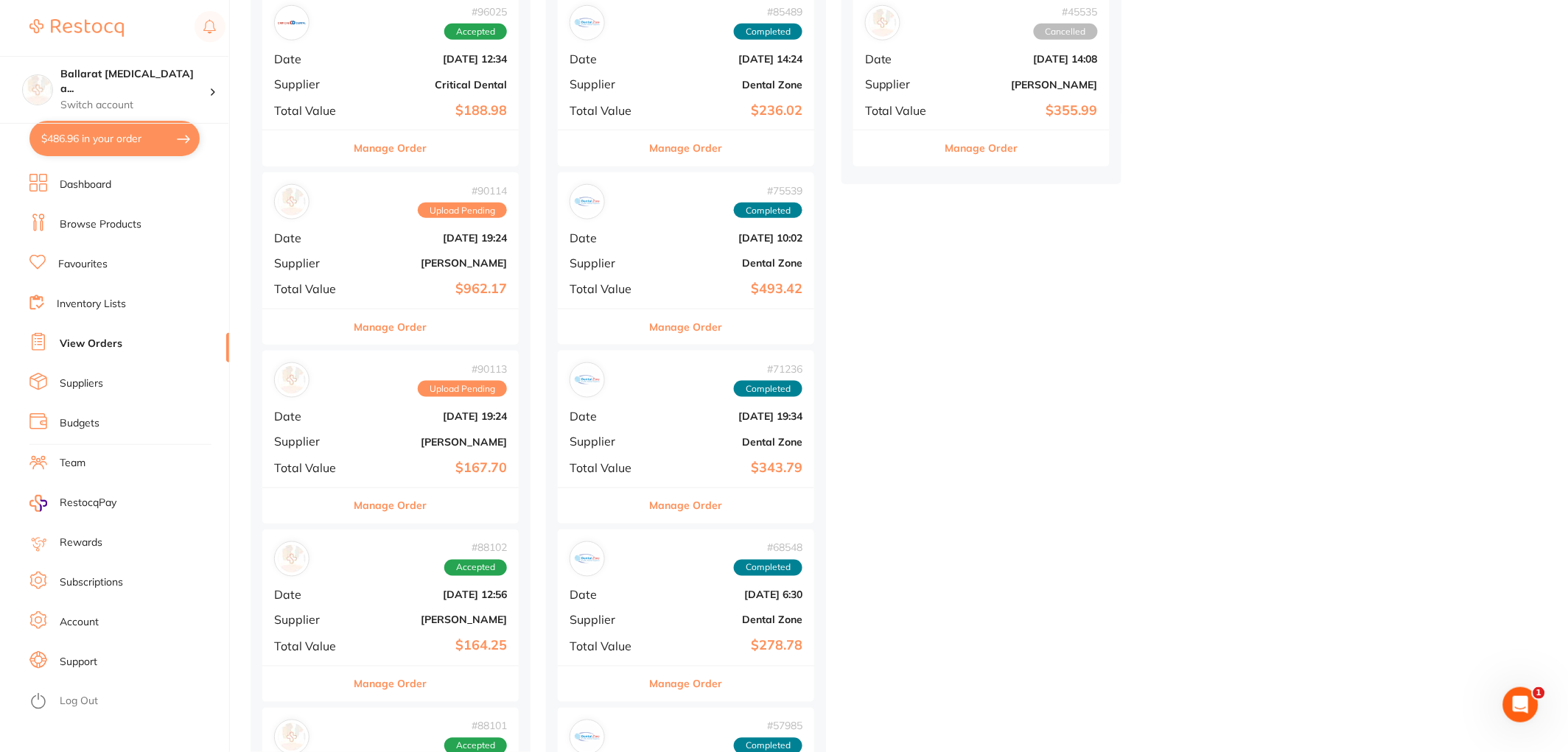
scroll to position [409, 0]
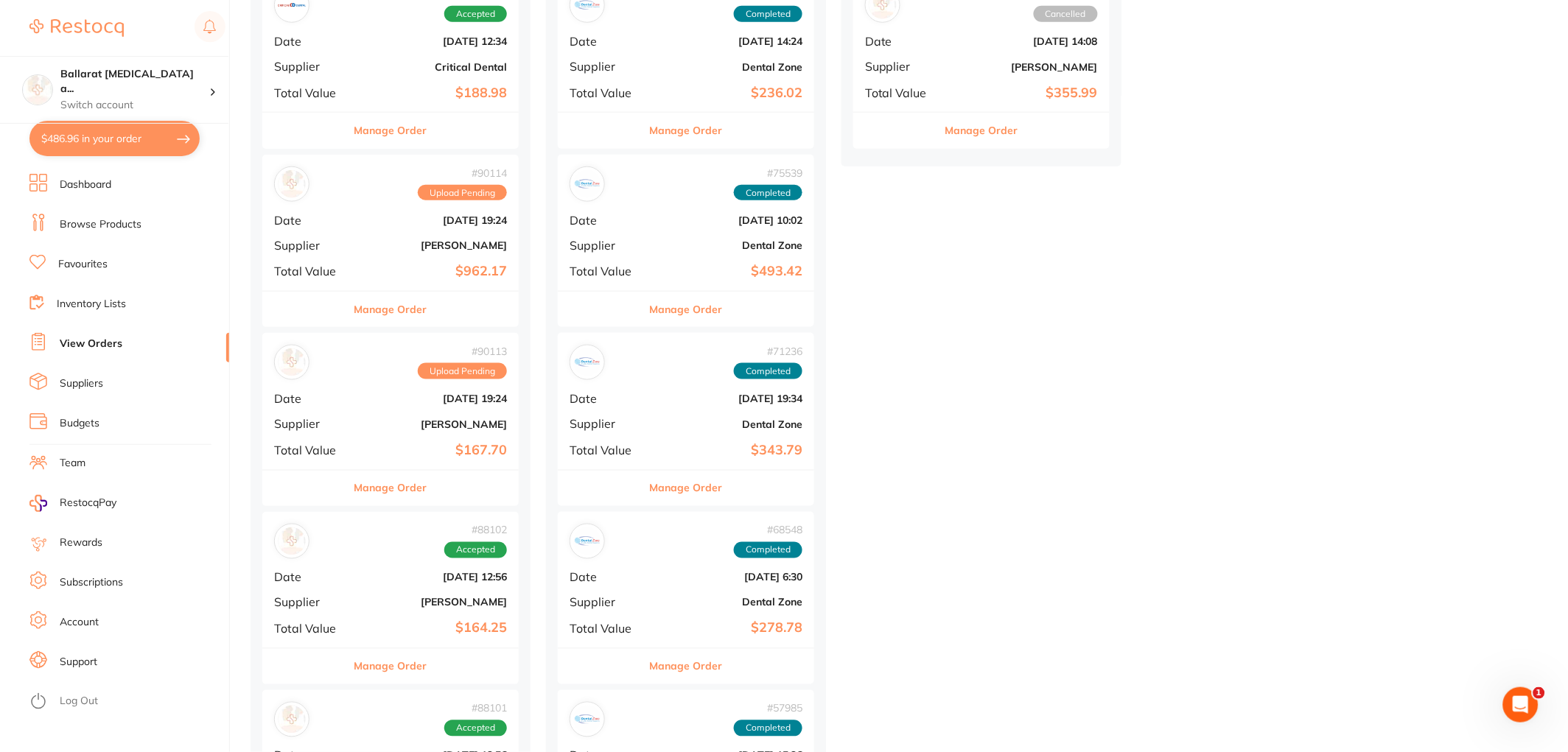
click at [388, 485] on button "Manage Order" at bounding box center [390, 488] width 73 height 35
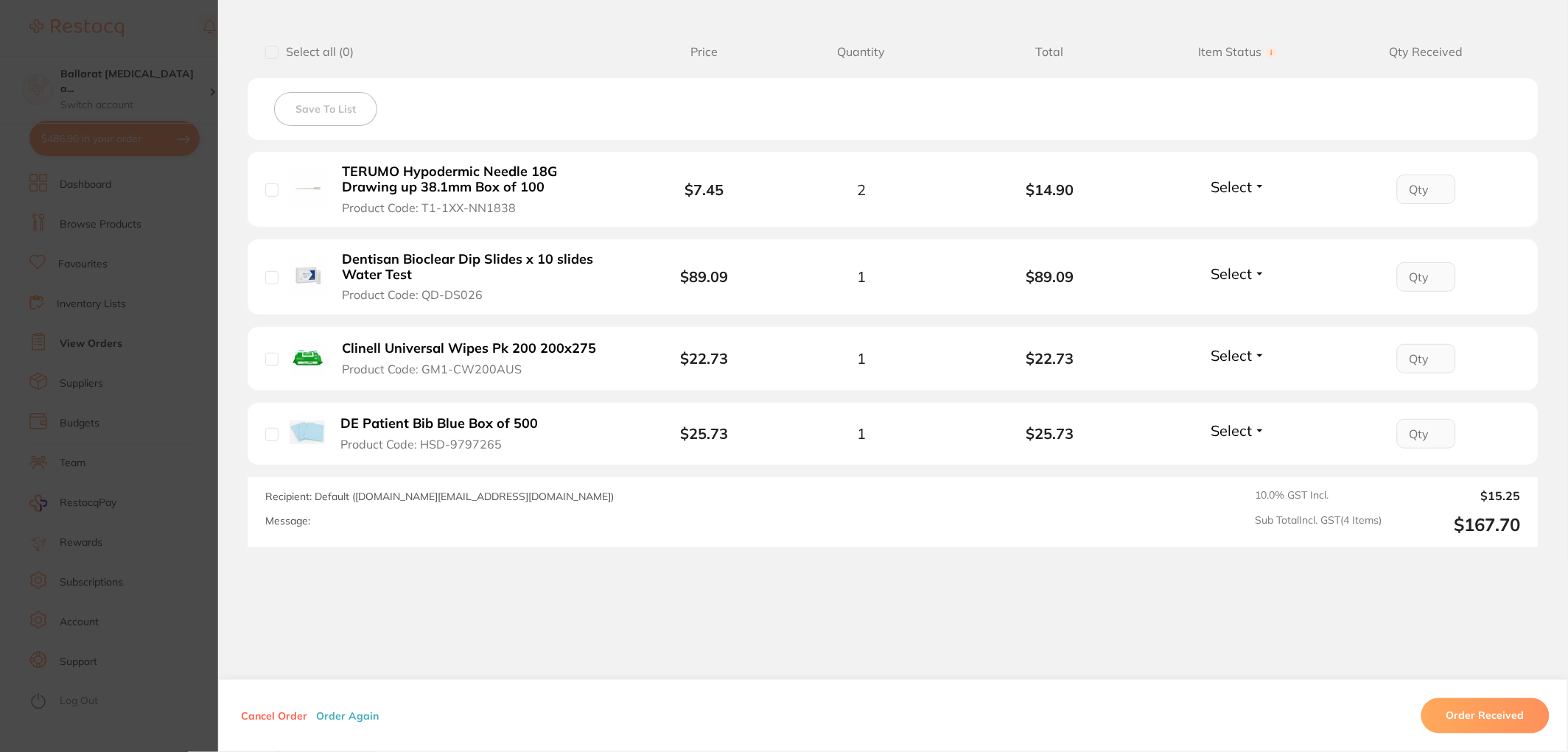
scroll to position [382, 0]
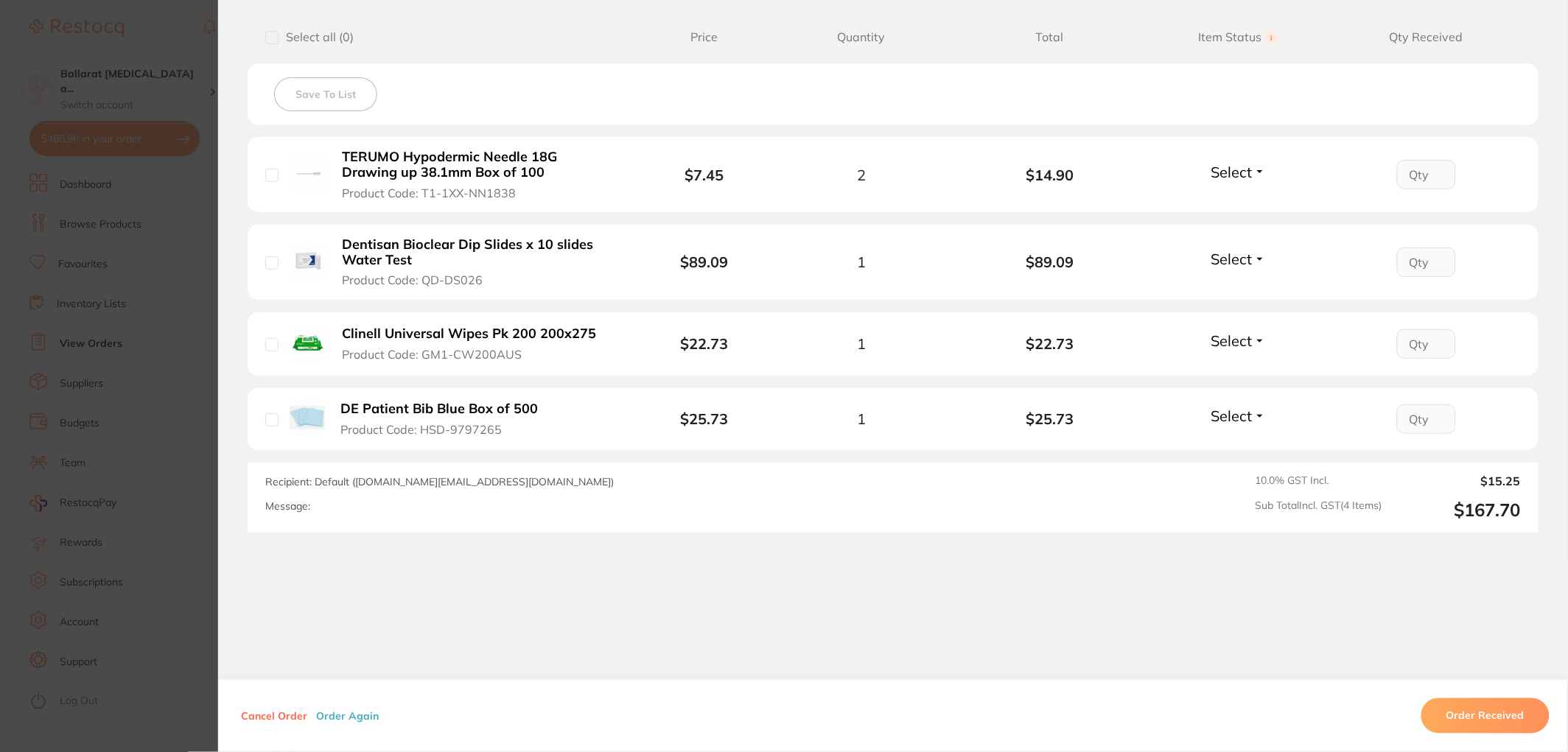
click at [186, 405] on section "Order ID: Restocq- 90113 Order Information Upload Pending Order Date [DATE] 19:…" at bounding box center [784, 376] width 1568 height 752
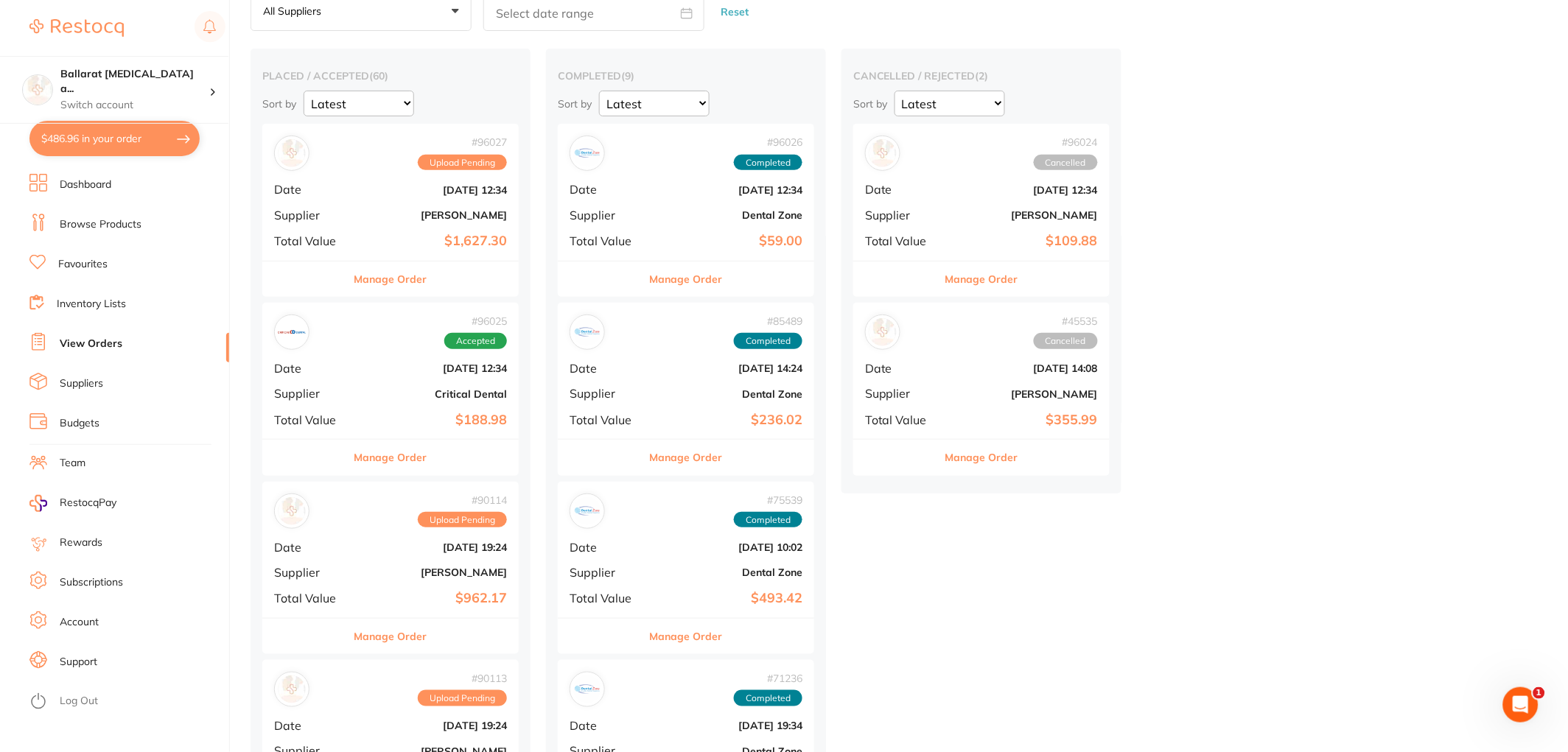
scroll to position [81, 0]
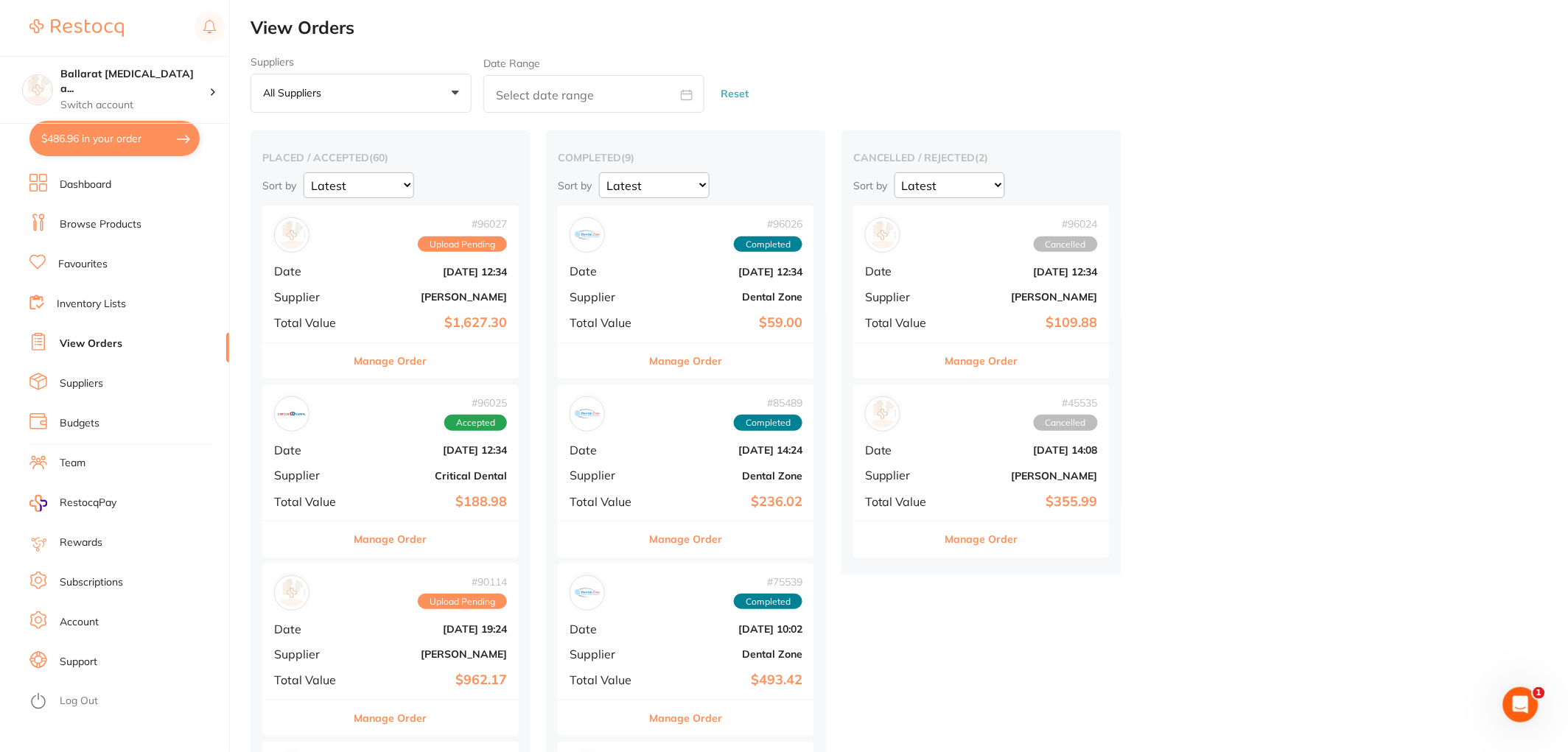
click at [415, 361] on button "Manage Order" at bounding box center [390, 361] width 73 height 35
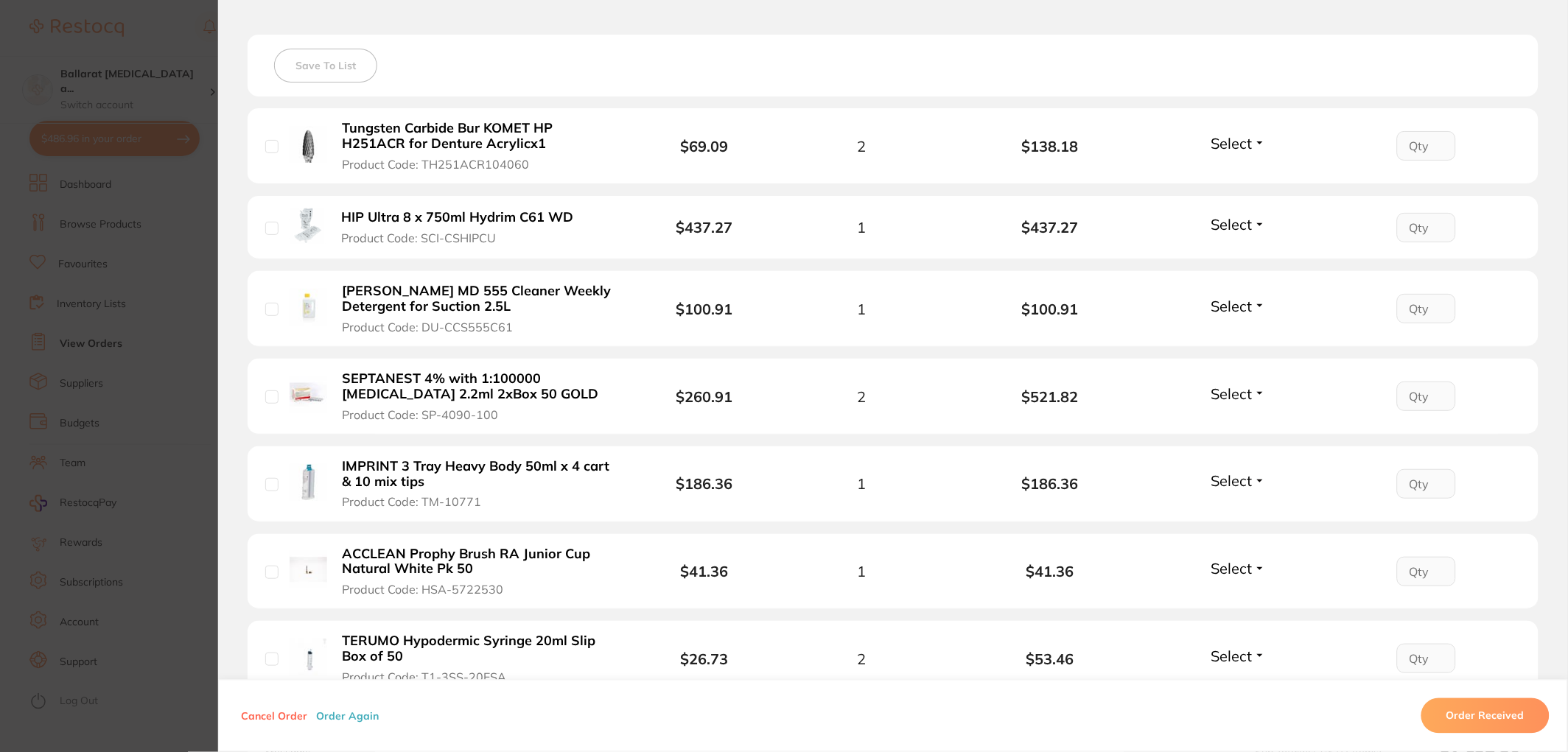
scroll to position [491, 0]
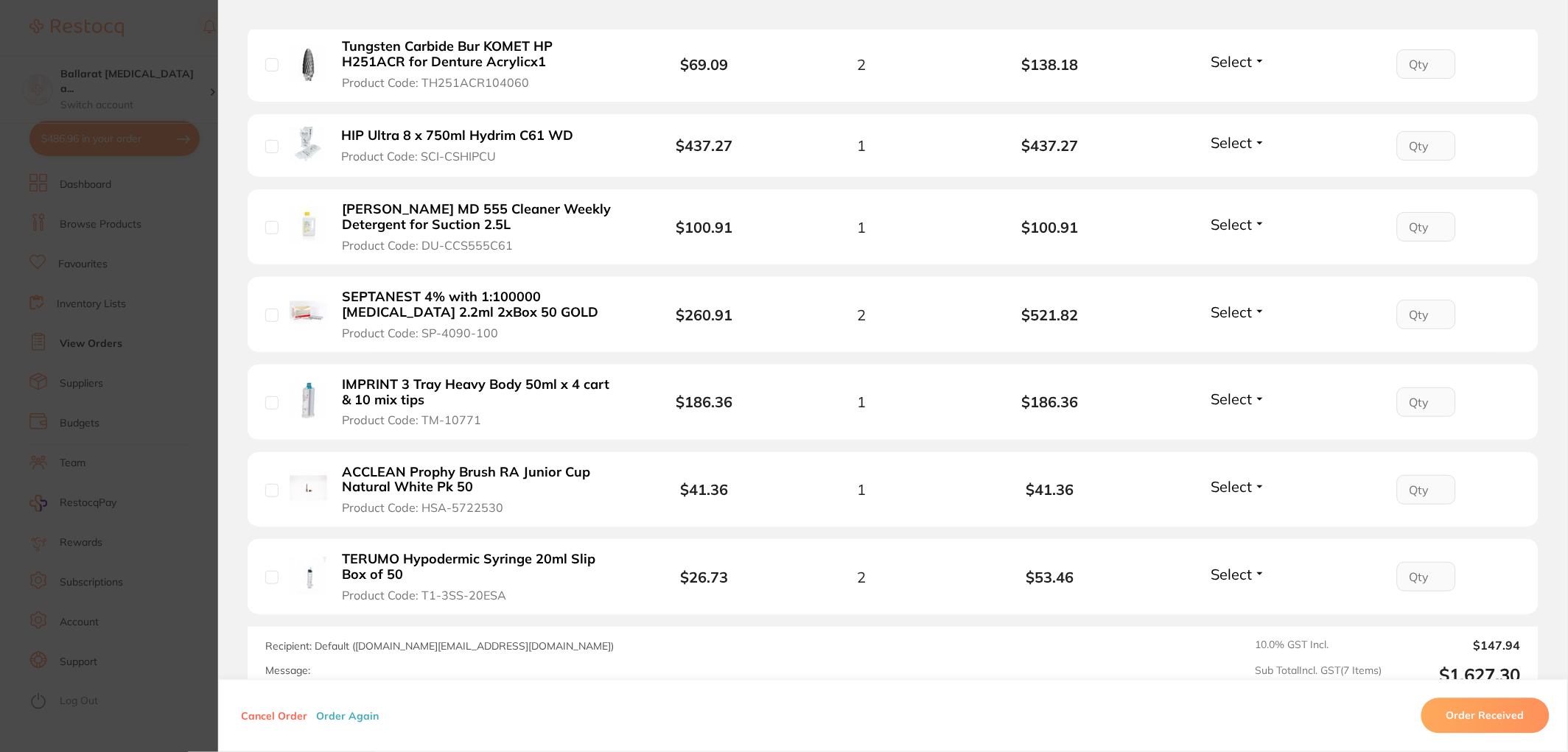
click at [171, 413] on section "Order ID: Restocq- 96027 Order Information Upload Pending Order Date [DATE] 12:…" at bounding box center [784, 376] width 1568 height 752
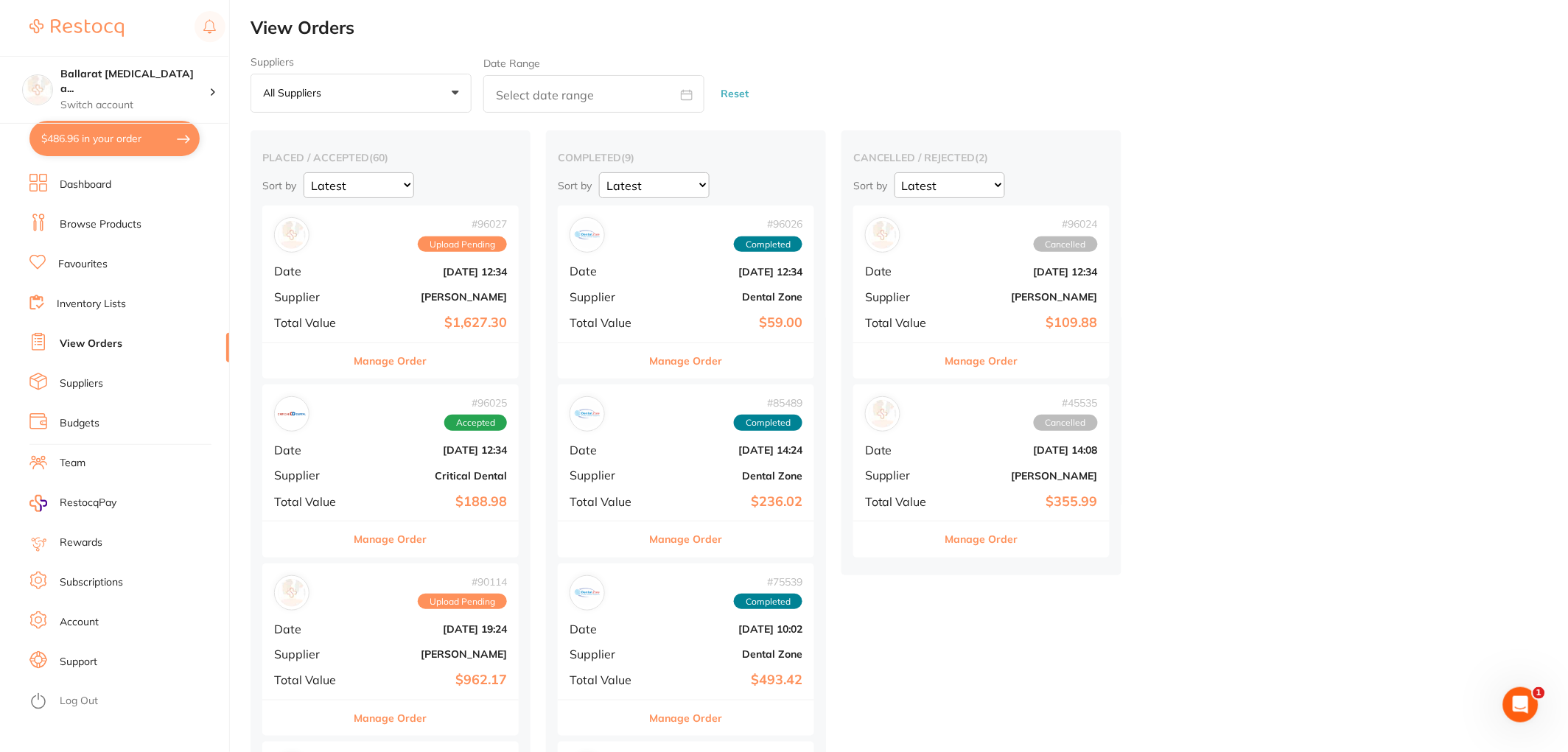
click at [401, 547] on button "Manage Order" at bounding box center [390, 539] width 73 height 35
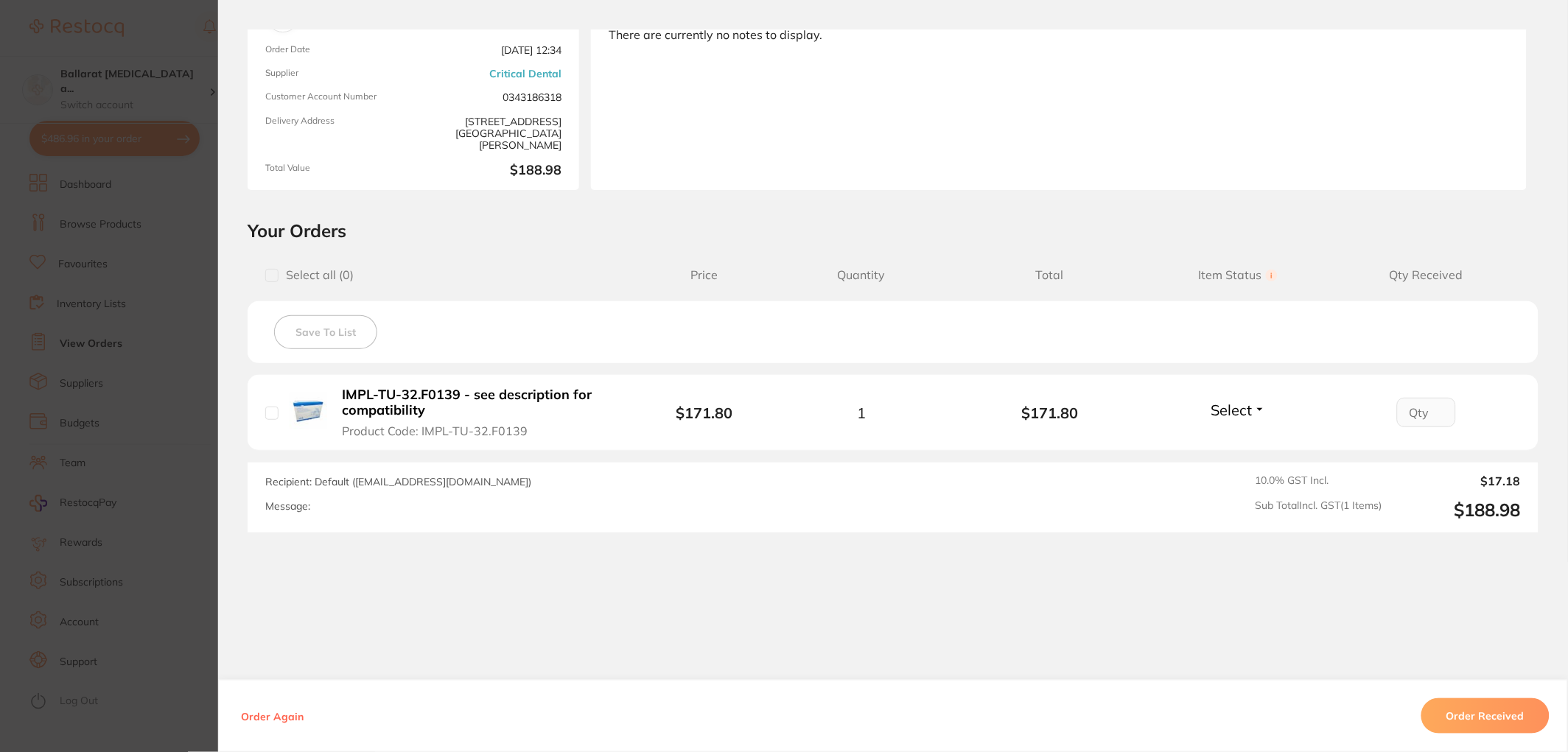
click at [222, 445] on section "Your Orders Select all ( 0 ) Price Quantity Total Item Status You can use this …" at bounding box center [893, 376] width 1350 height 313
click at [152, 293] on section "Order ID: Restocq- 96025 Order Information Accepted Order Order Date [DATE] 12:…" at bounding box center [784, 376] width 1568 height 752
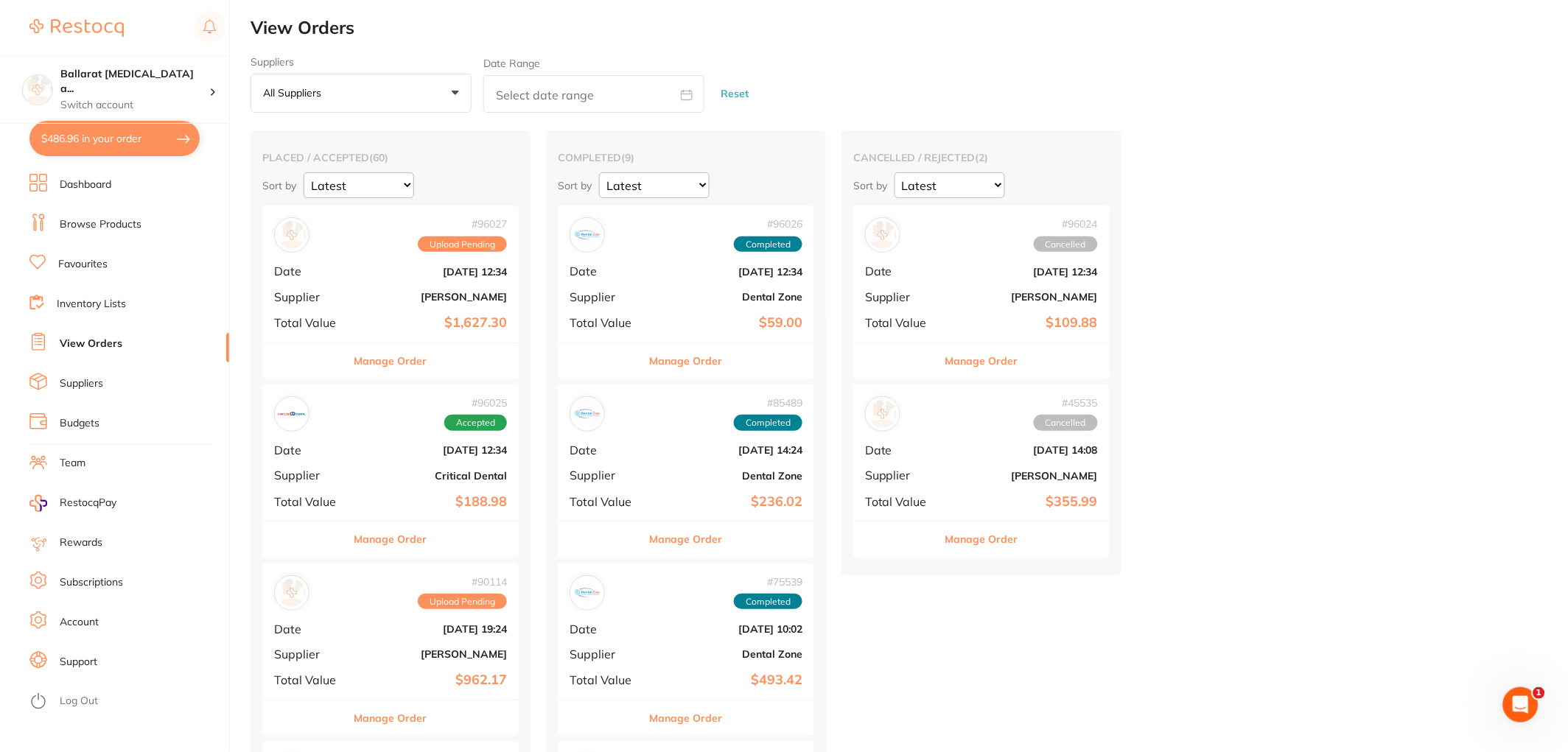
click at [379, 370] on button "Manage Order" at bounding box center [390, 361] width 73 height 35
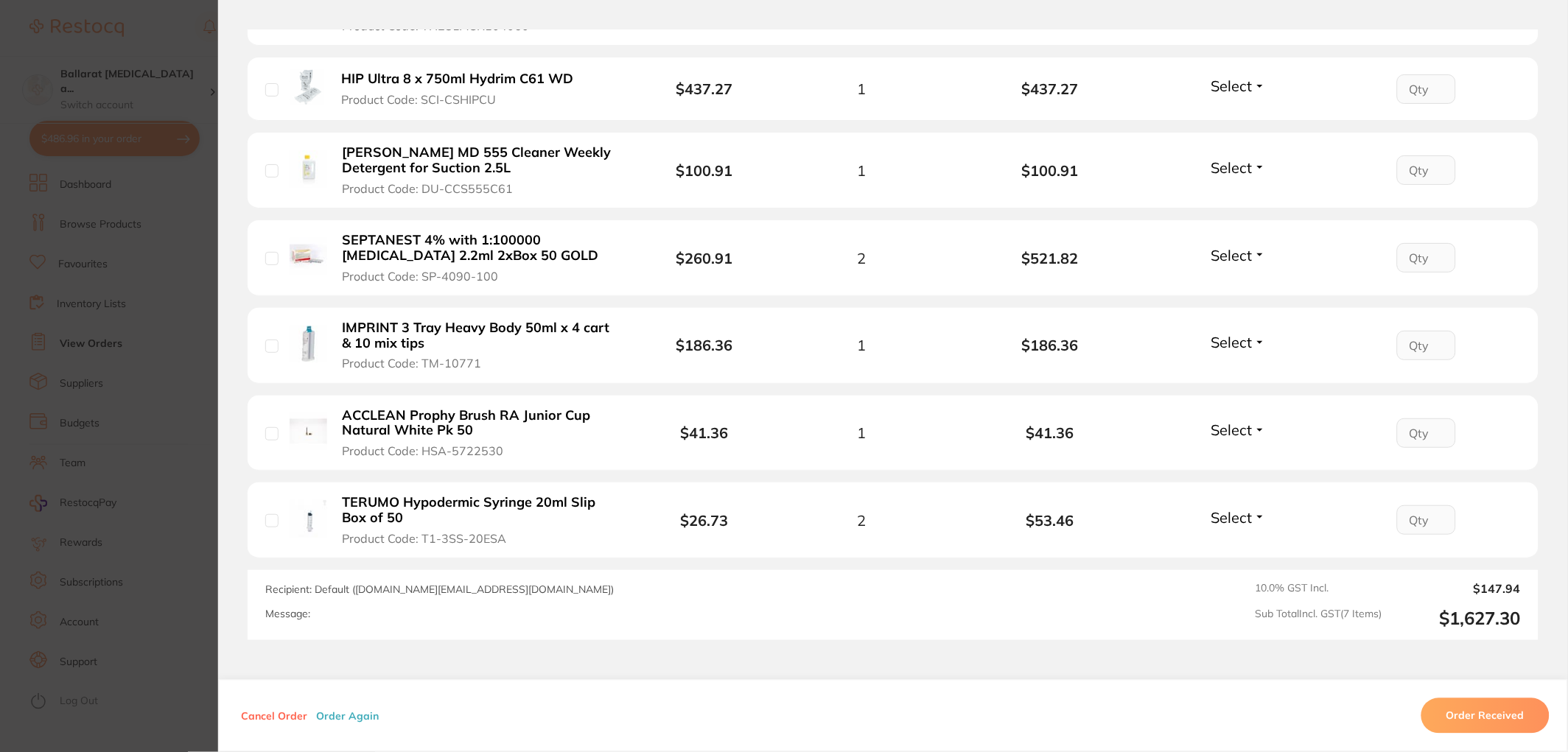
scroll to position [573, 0]
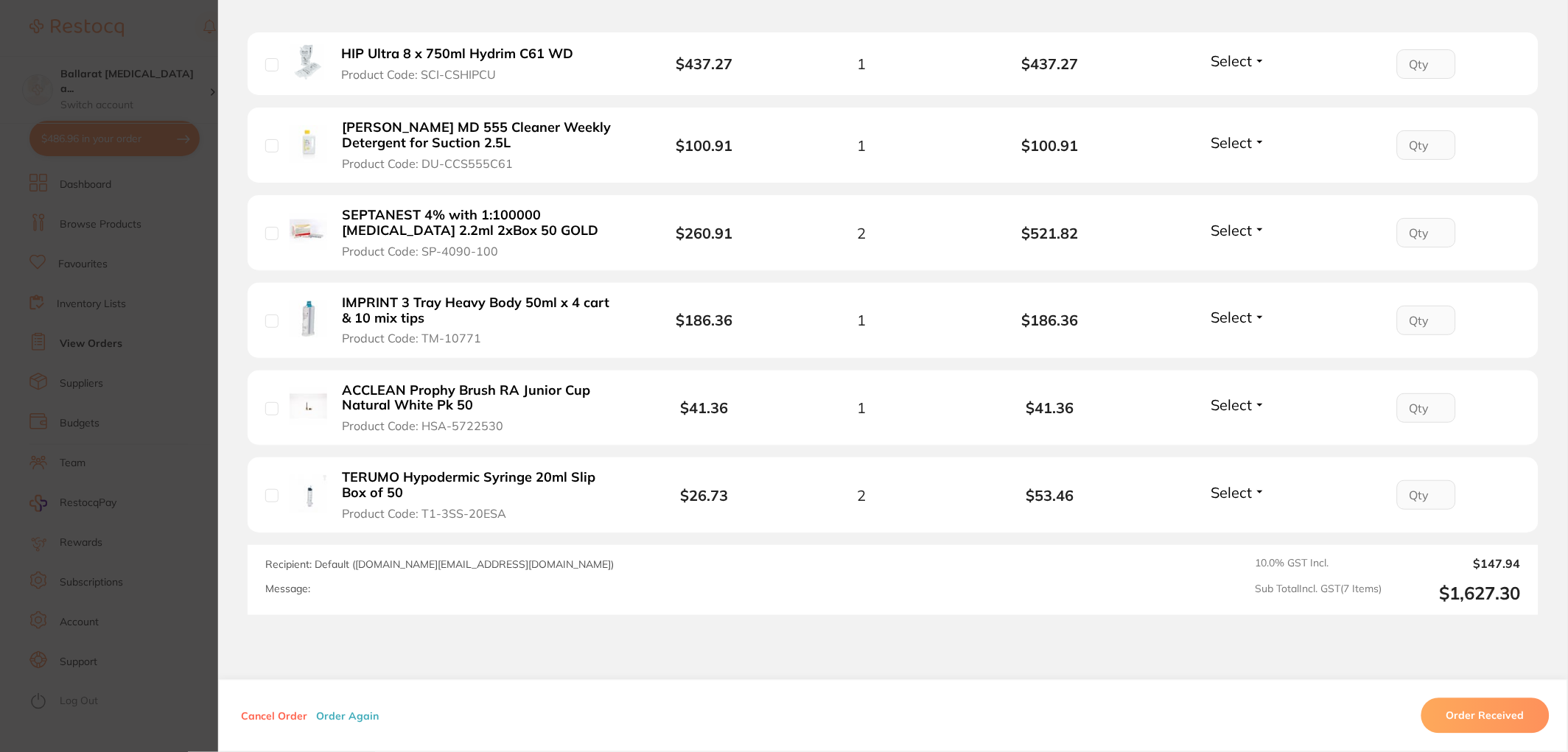
click at [187, 379] on section "Order ID: Restocq- 96027 Order Information Upload Pending Order Date [DATE] 12:…" at bounding box center [784, 376] width 1568 height 752
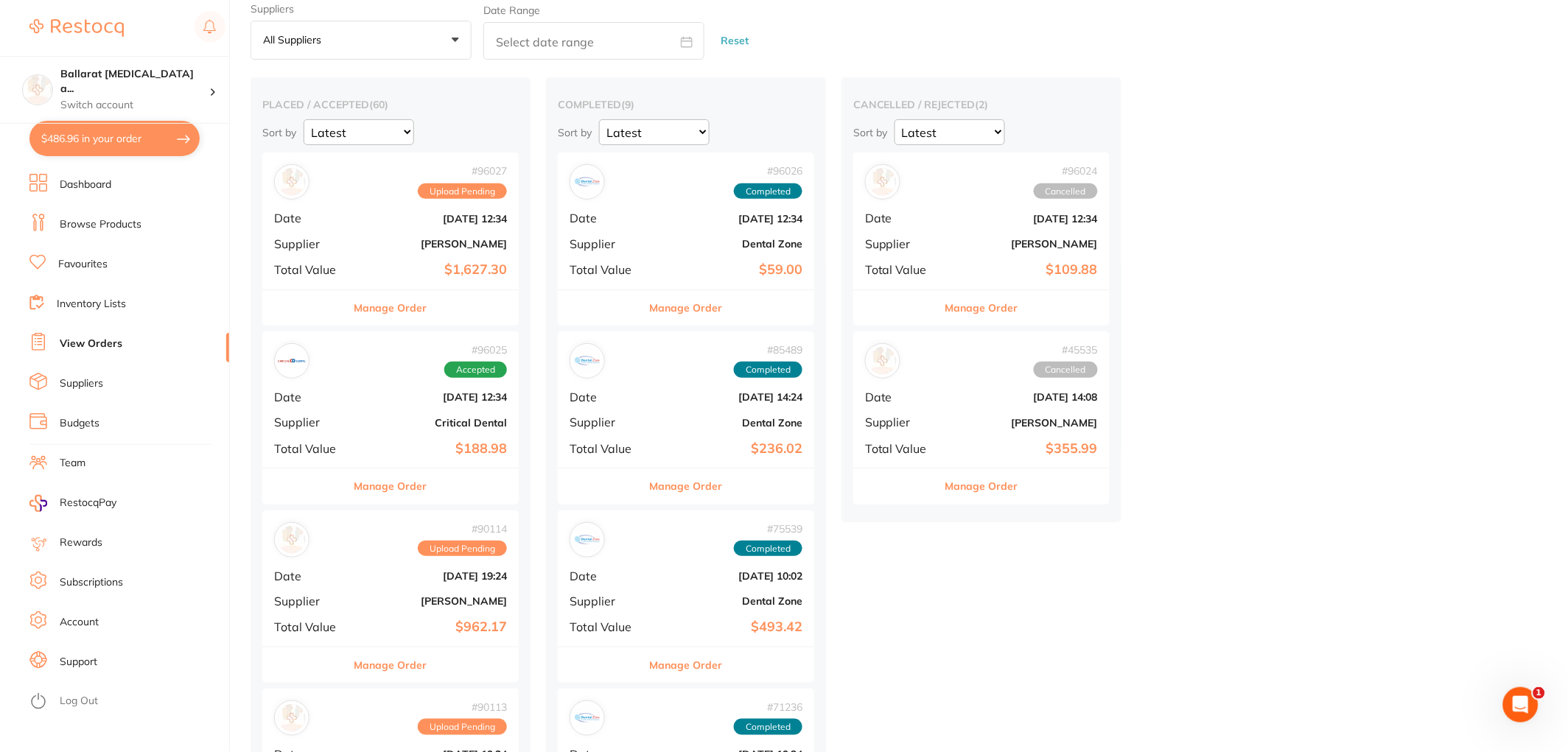
scroll to position [82, 0]
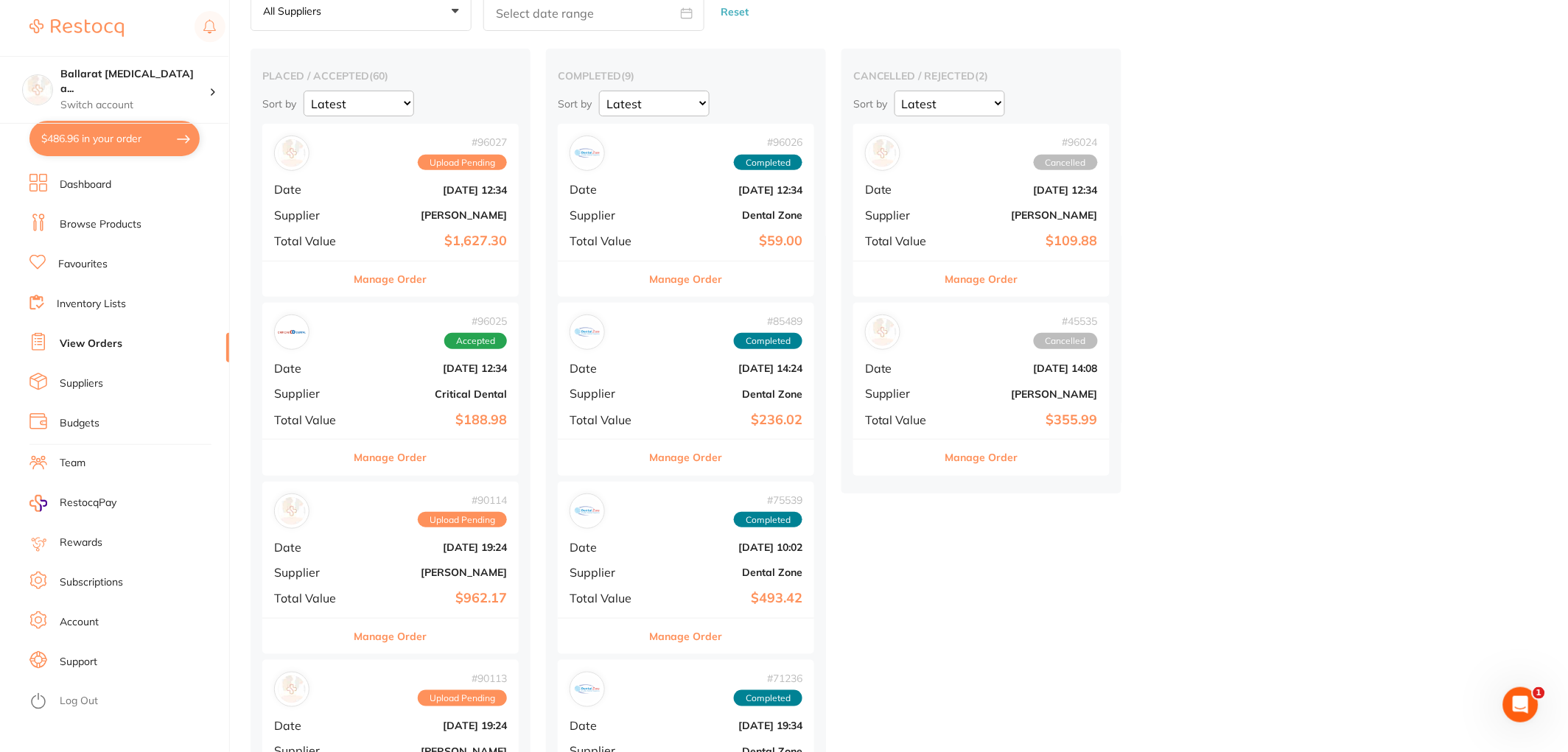
click at [366, 642] on button "Manage Order" at bounding box center [390, 637] width 73 height 35
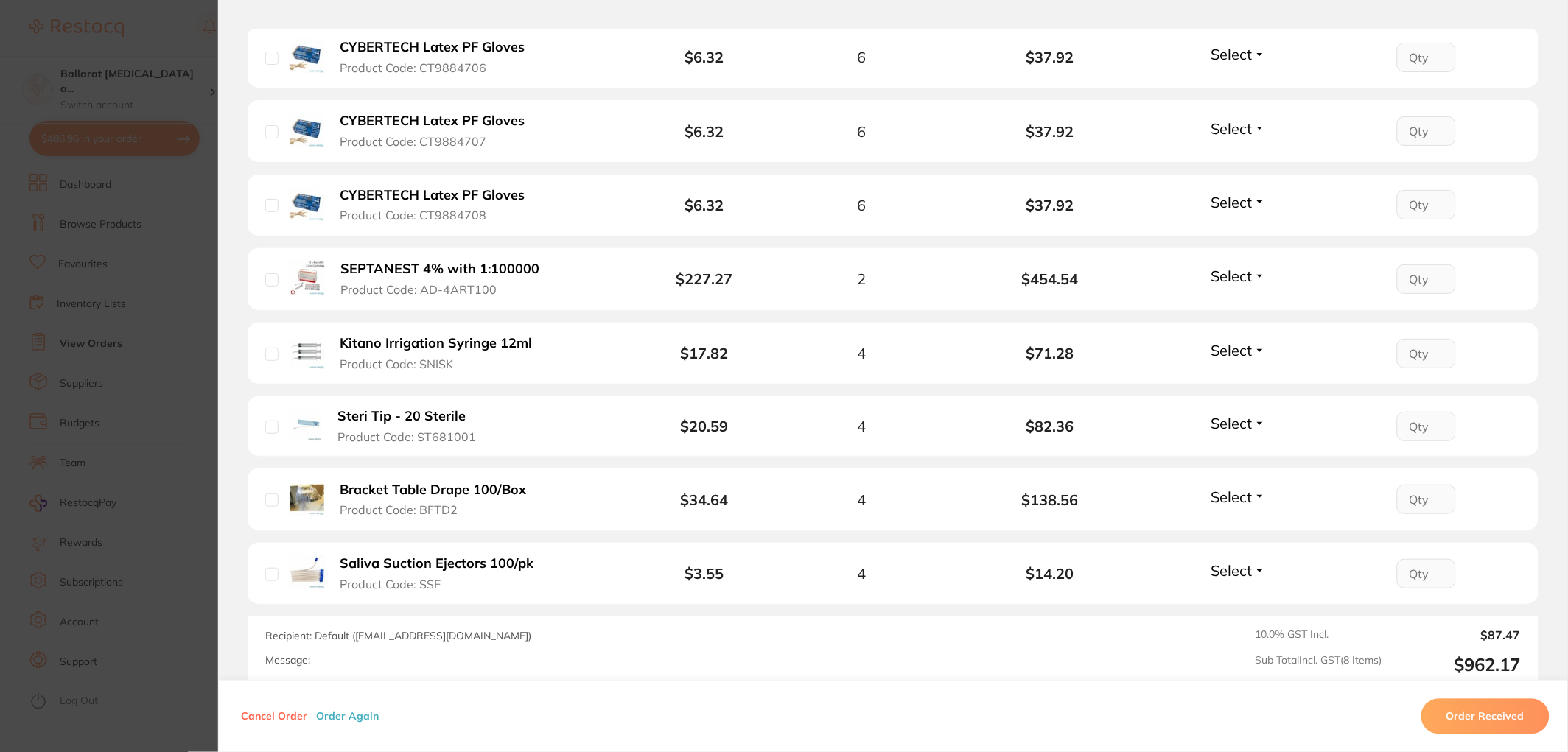
click at [170, 461] on section "Order ID: Restocq- 90114 Order Information Upload Pending Order Date [DATE] 19:…" at bounding box center [784, 376] width 1568 height 752
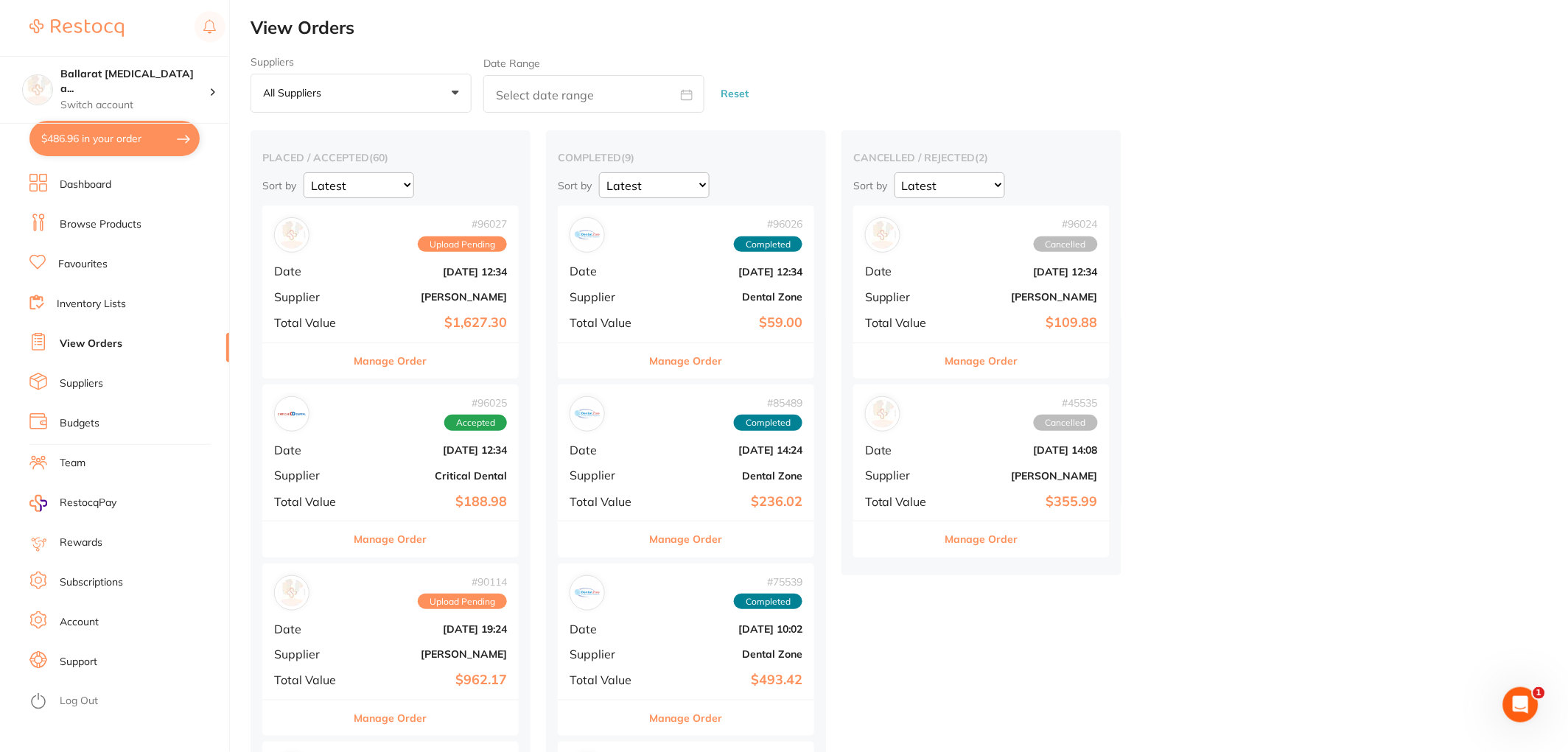
click at [406, 358] on button "Manage Order" at bounding box center [390, 361] width 73 height 35
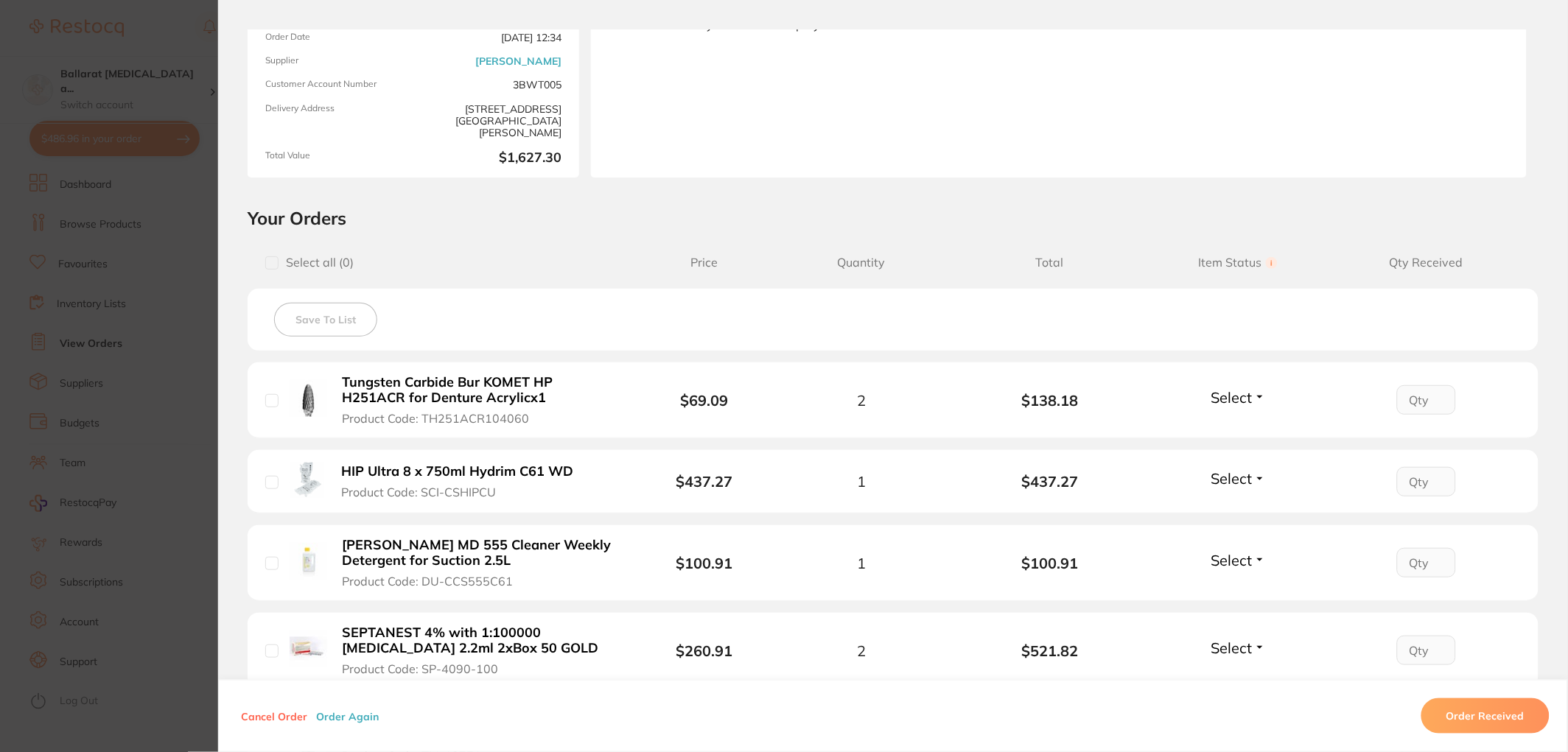
scroll to position [327, 0]
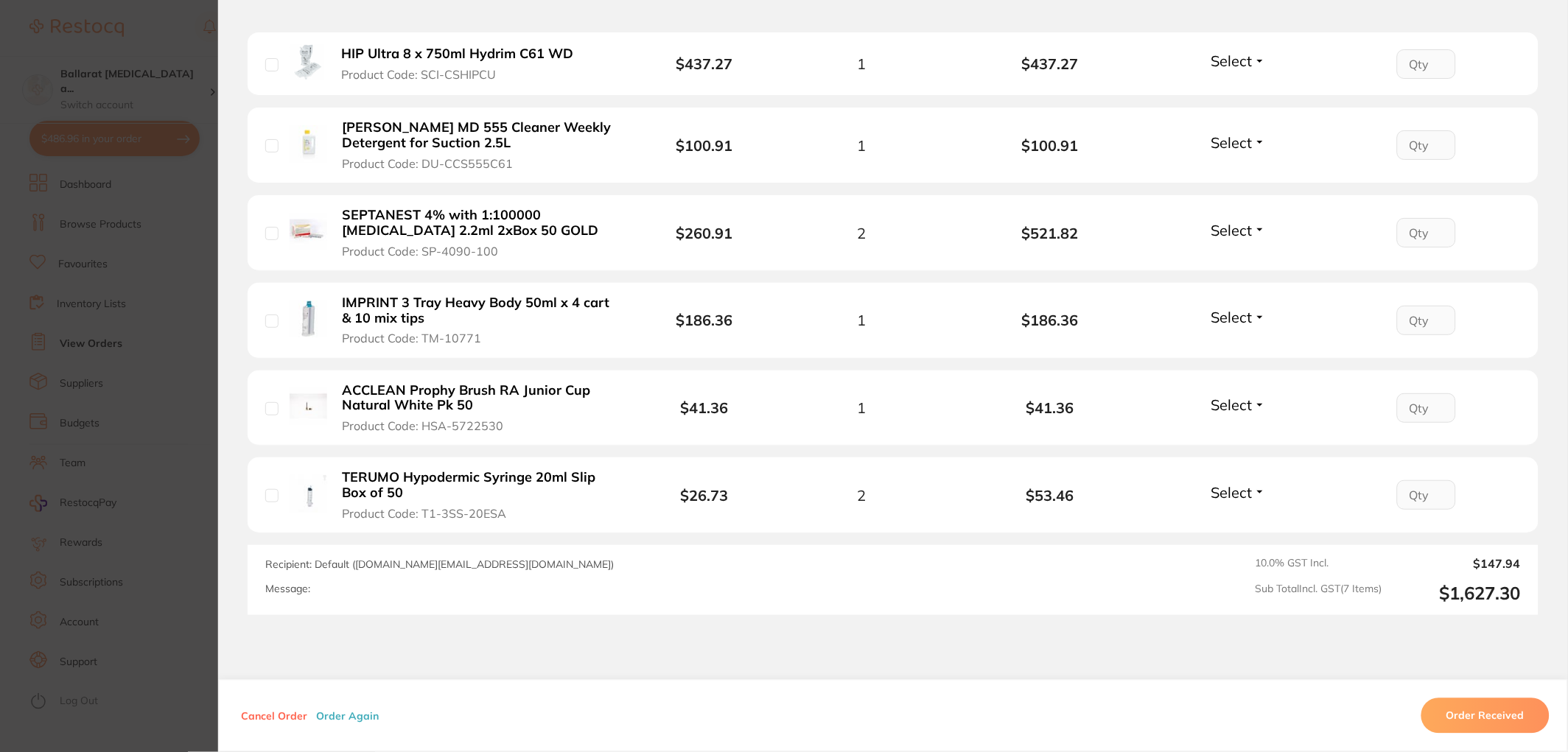
click at [188, 361] on section "Order ID: Restocq- 96027 Order Information Upload Pending Order Date [DATE] 12:…" at bounding box center [784, 376] width 1568 height 752
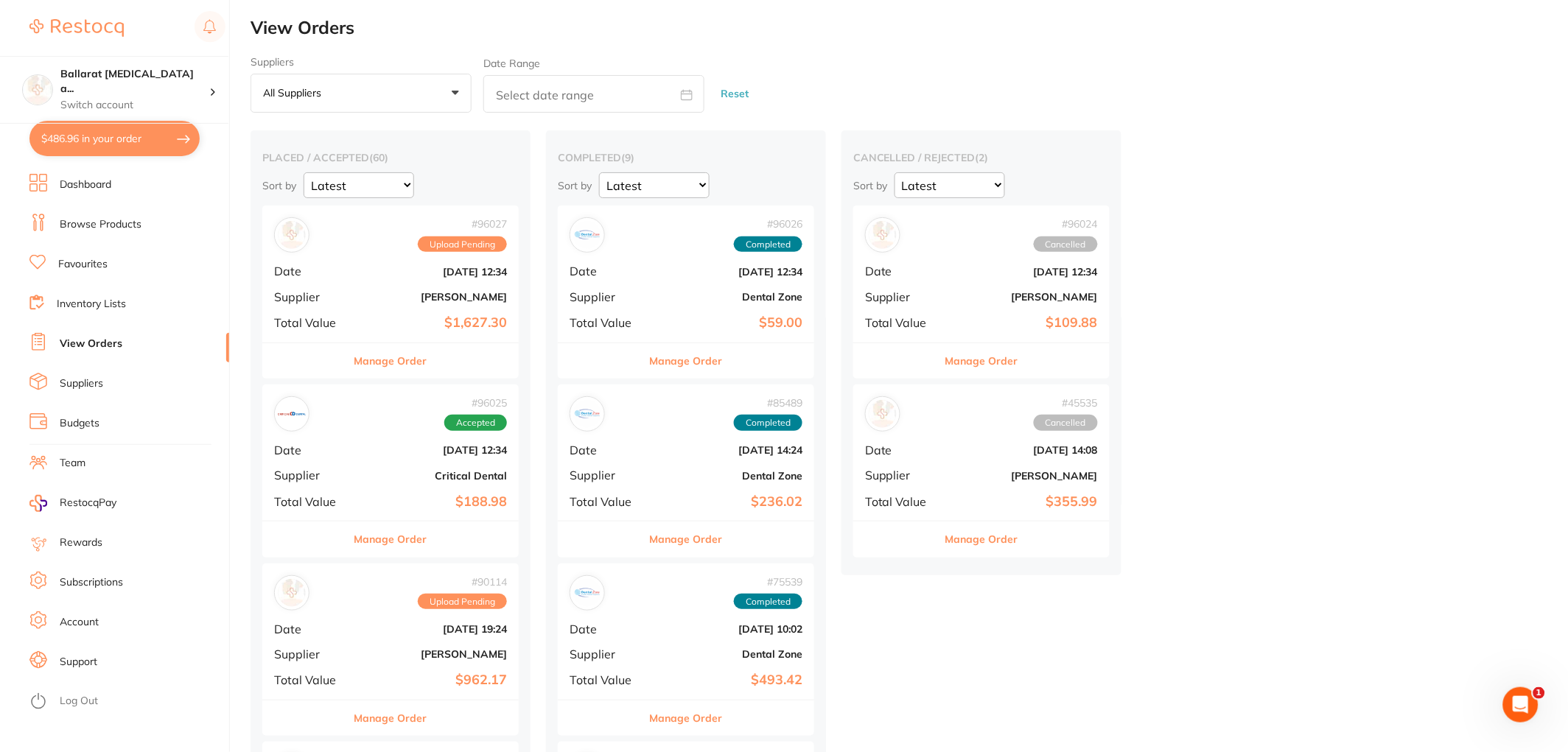
click at [388, 543] on button "Manage Order" at bounding box center [390, 539] width 73 height 35
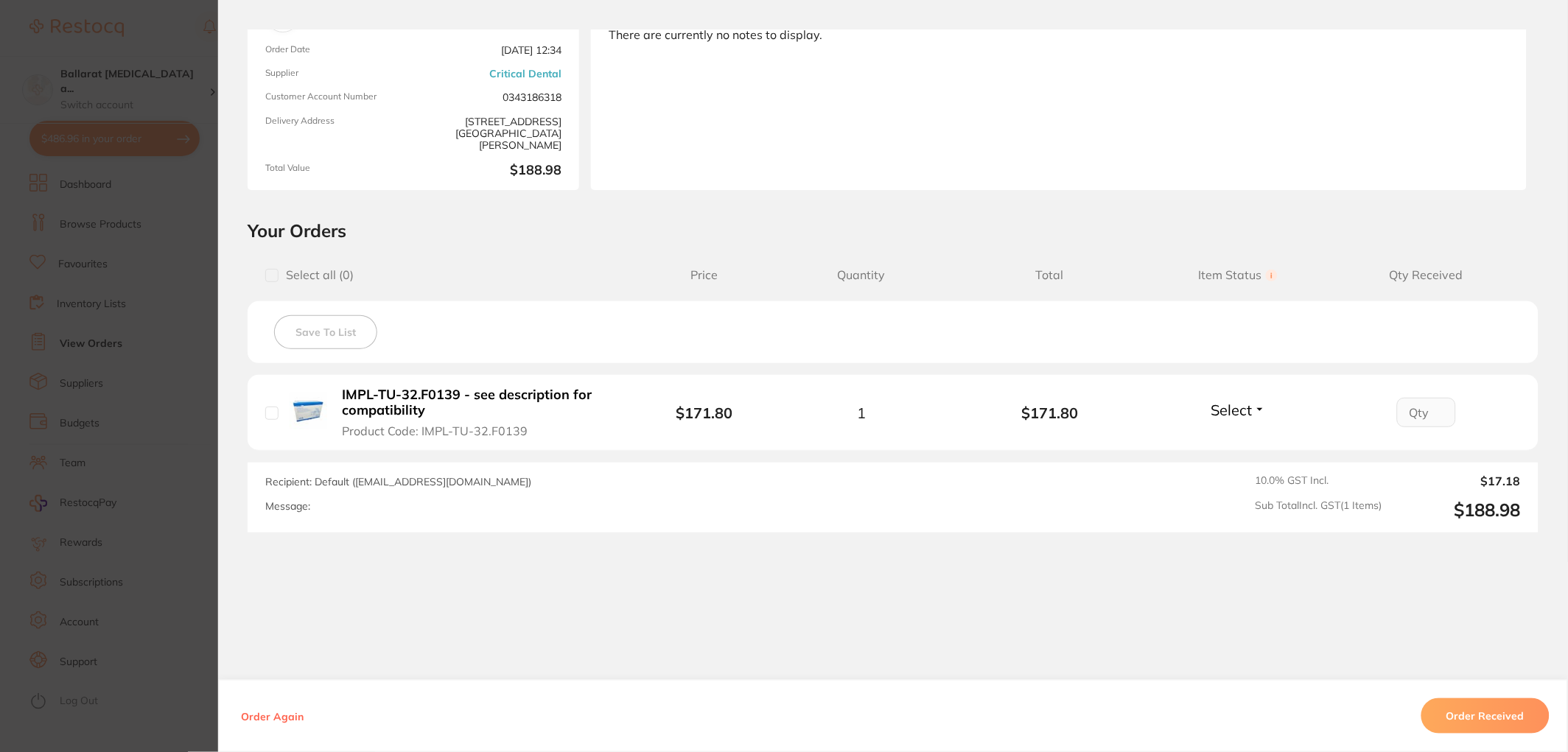
click at [168, 304] on section "Order ID: Restocq- 96025 Order Information Accepted Order Order Date [DATE] 12:…" at bounding box center [784, 376] width 1568 height 752
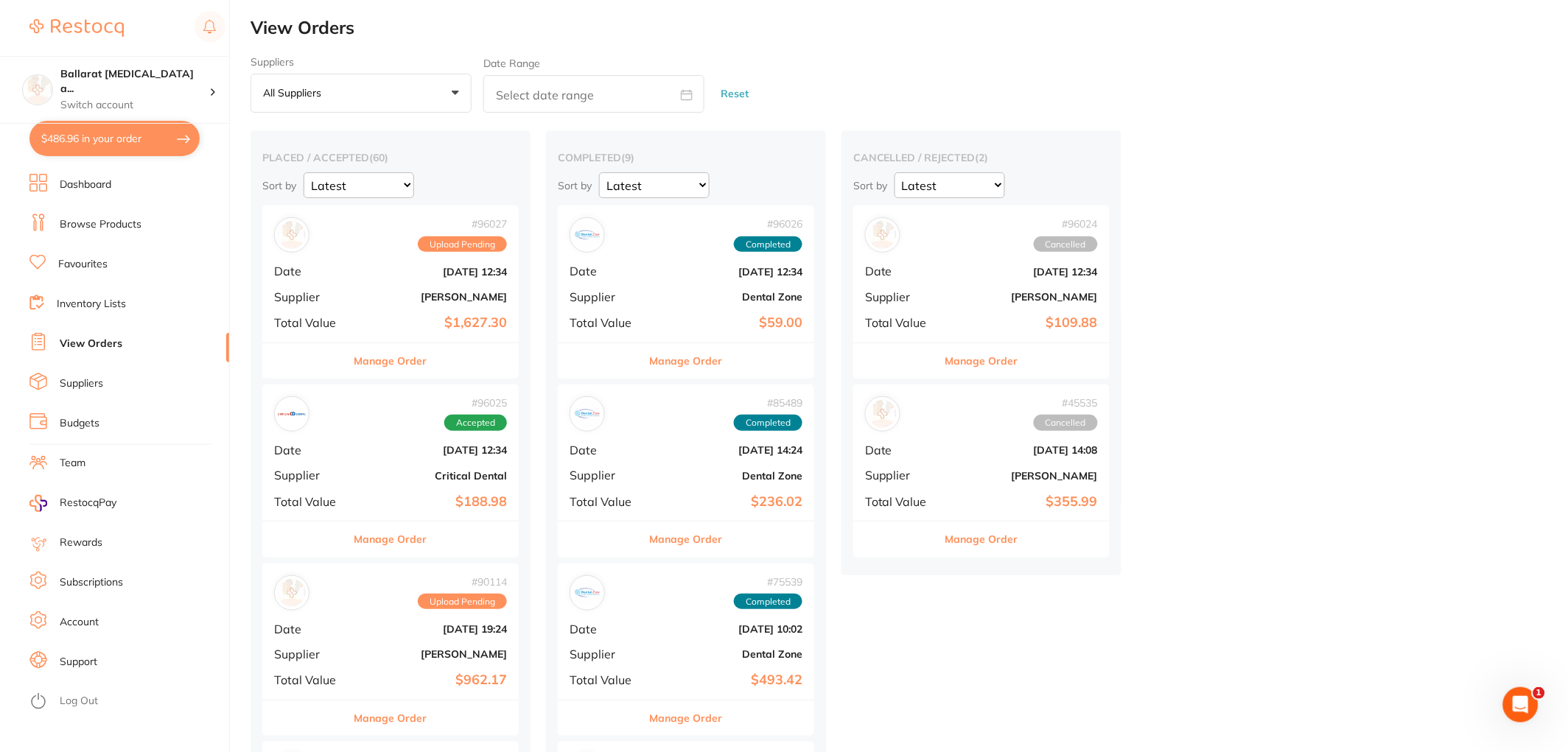
click at [145, 146] on button "$486.96 in your order" at bounding box center [115, 138] width 171 height 35
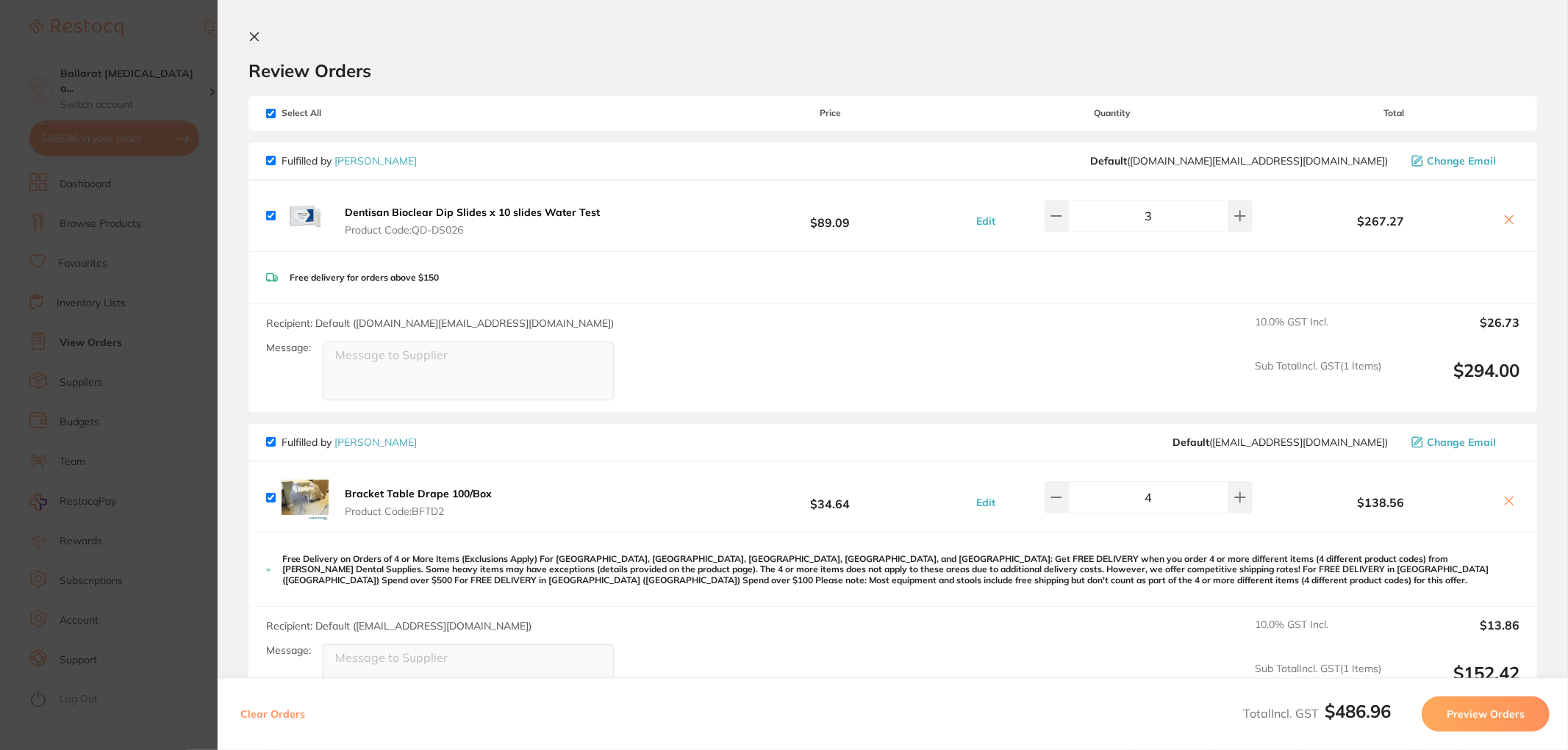
click at [179, 283] on section "Update RRP Set your pre negotiated price for this item. Item Agreed RRP (excl. …" at bounding box center [784, 375] width 1568 height 750
